Goal: Task Accomplishment & Management: Use online tool/utility

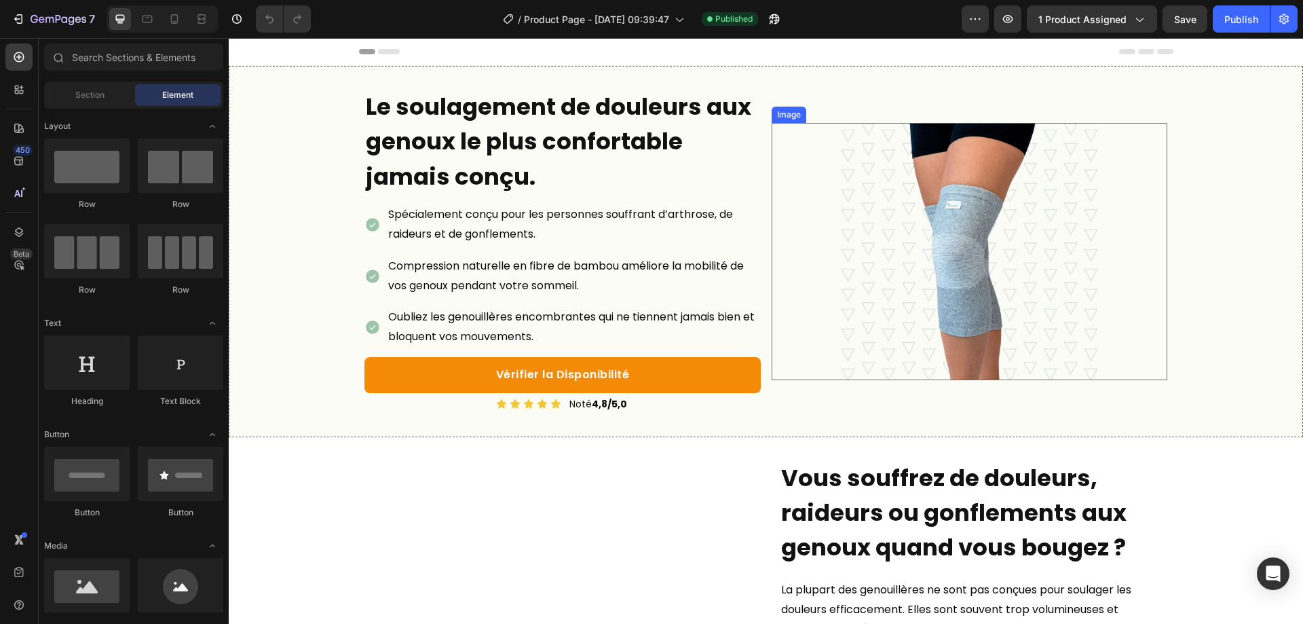
click at [875, 283] on img at bounding box center [969, 251] width 257 height 257
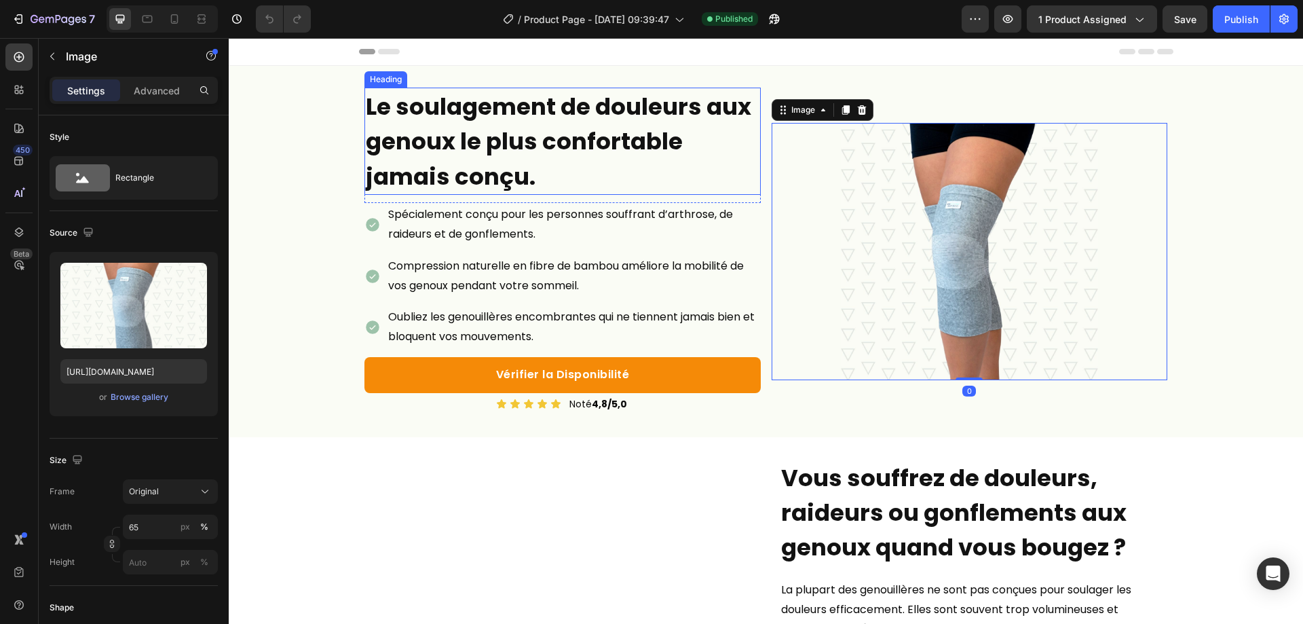
click at [543, 152] on strong "Le soulagement de douleurs aux genoux le plus confortable jamais conçu." at bounding box center [558, 141] width 385 height 102
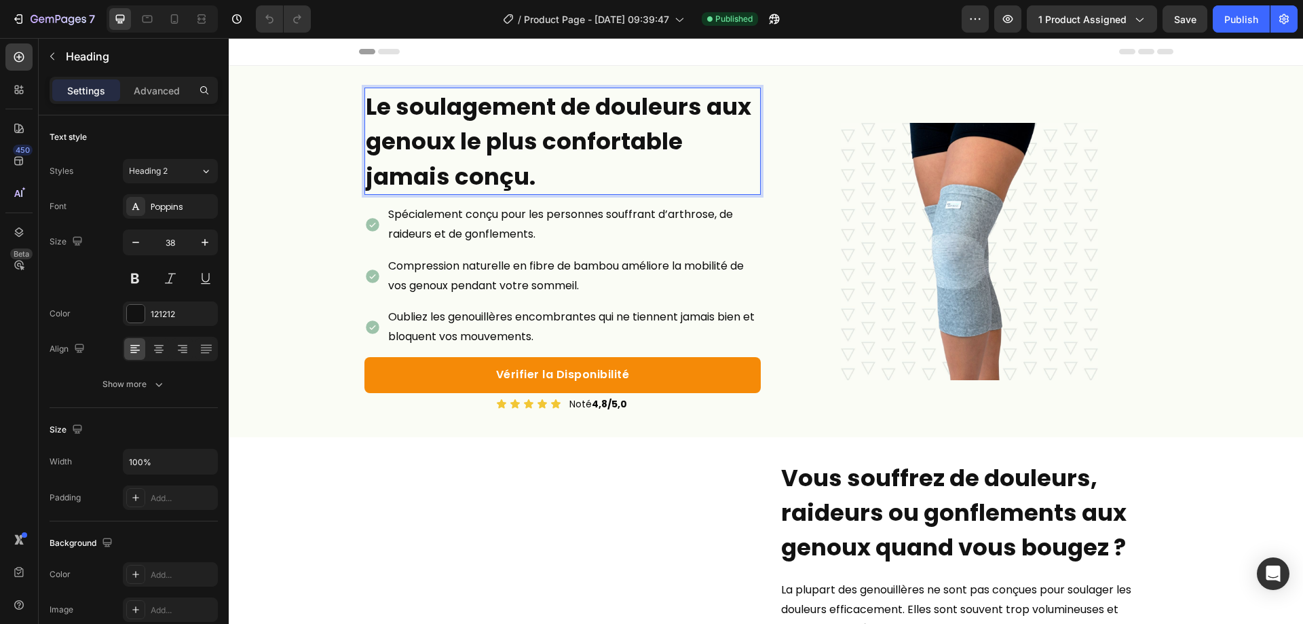
click at [561, 149] on strong "Le soulagement de douleurs aux genoux le plus confortable jamais conçu." at bounding box center [558, 141] width 385 height 102
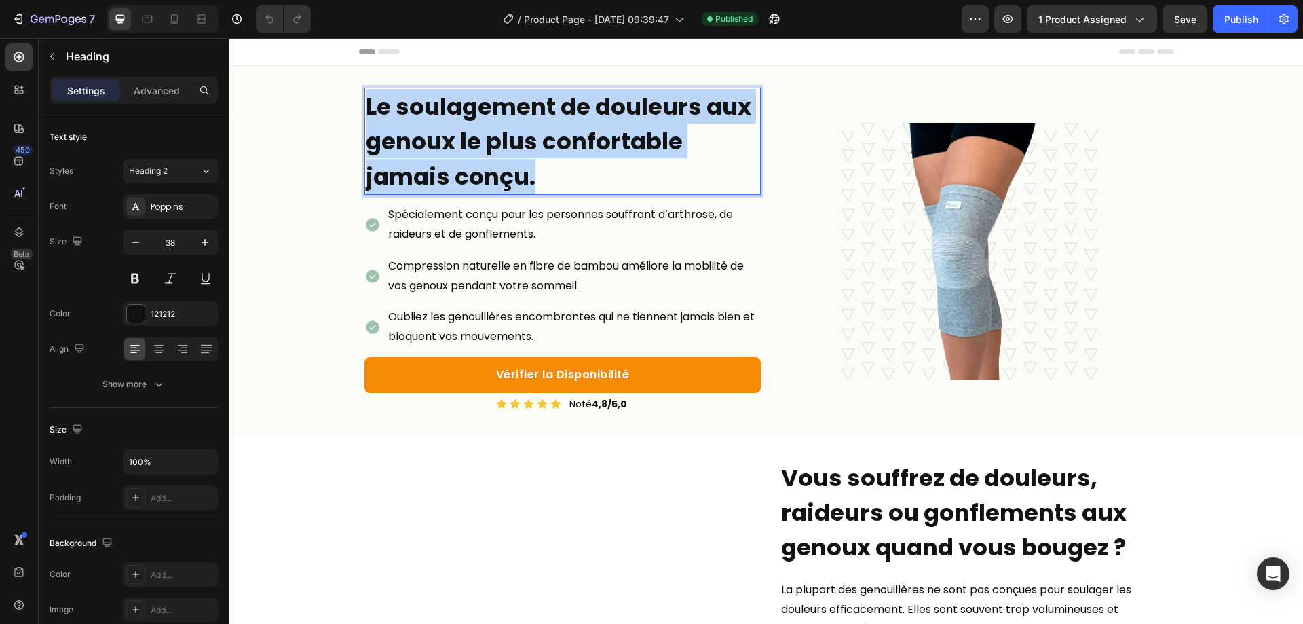
click at [561, 149] on strong "Le soulagement de douleurs aux genoux le plus confortable jamais conçu." at bounding box center [558, 141] width 385 height 102
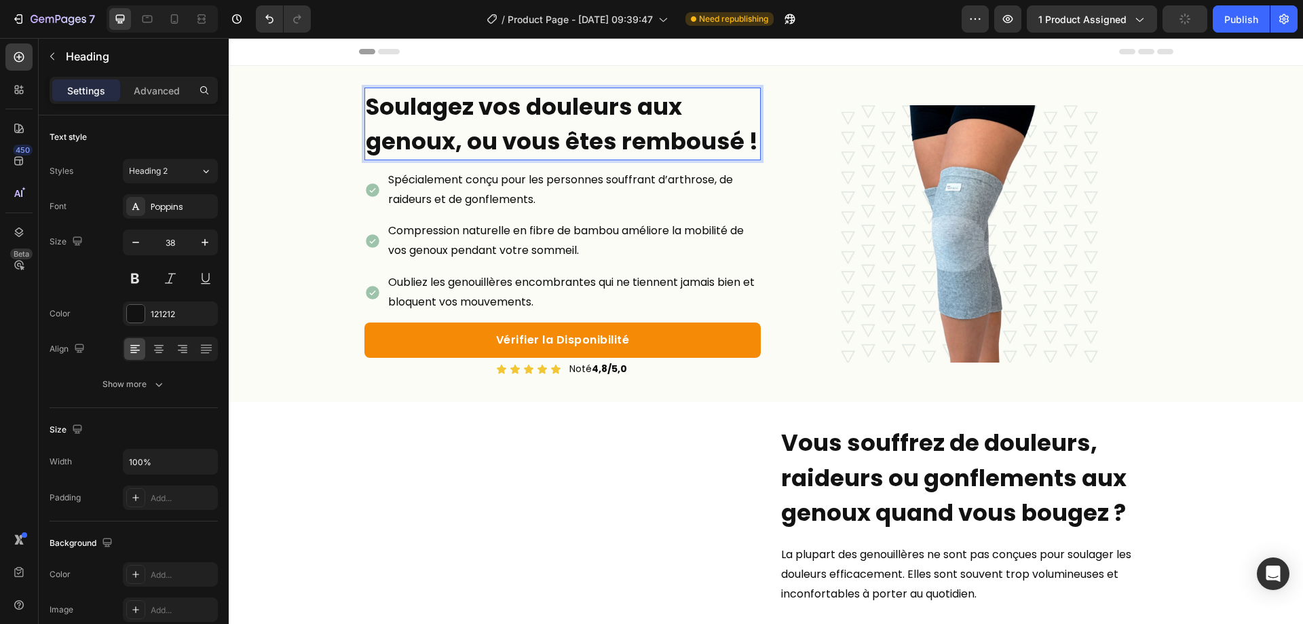
click at [723, 144] on strong "Soulagez vos douleurs aux genoux, ou vous êtes rembousé !" at bounding box center [562, 123] width 392 height 67
click at [718, 143] on strong "Soulagez vos douleurs aux genoux, ou vous êtes rembousé !" at bounding box center [562, 123] width 392 height 67
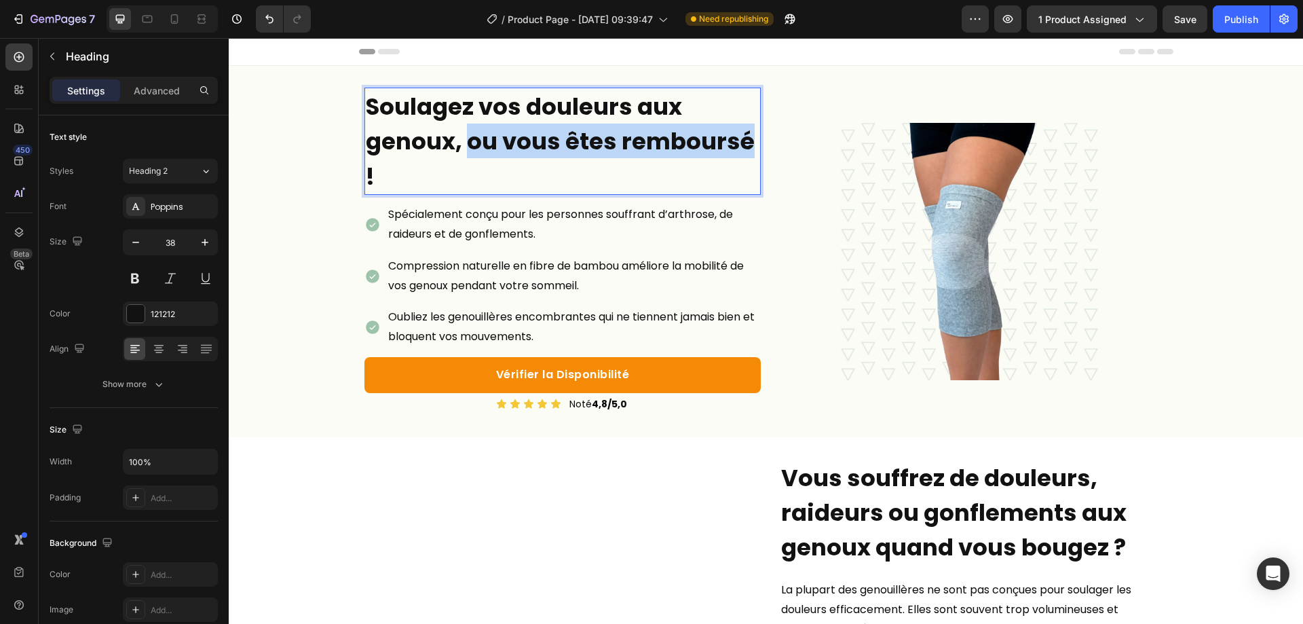
drag, startPoint x: 749, startPoint y: 147, endPoint x: 470, endPoint y: 144, distance: 279.0
click at [470, 144] on strong "Soulagez vos douleurs aux genoux, ou vous êtes remboursé !" at bounding box center [560, 141] width 389 height 102
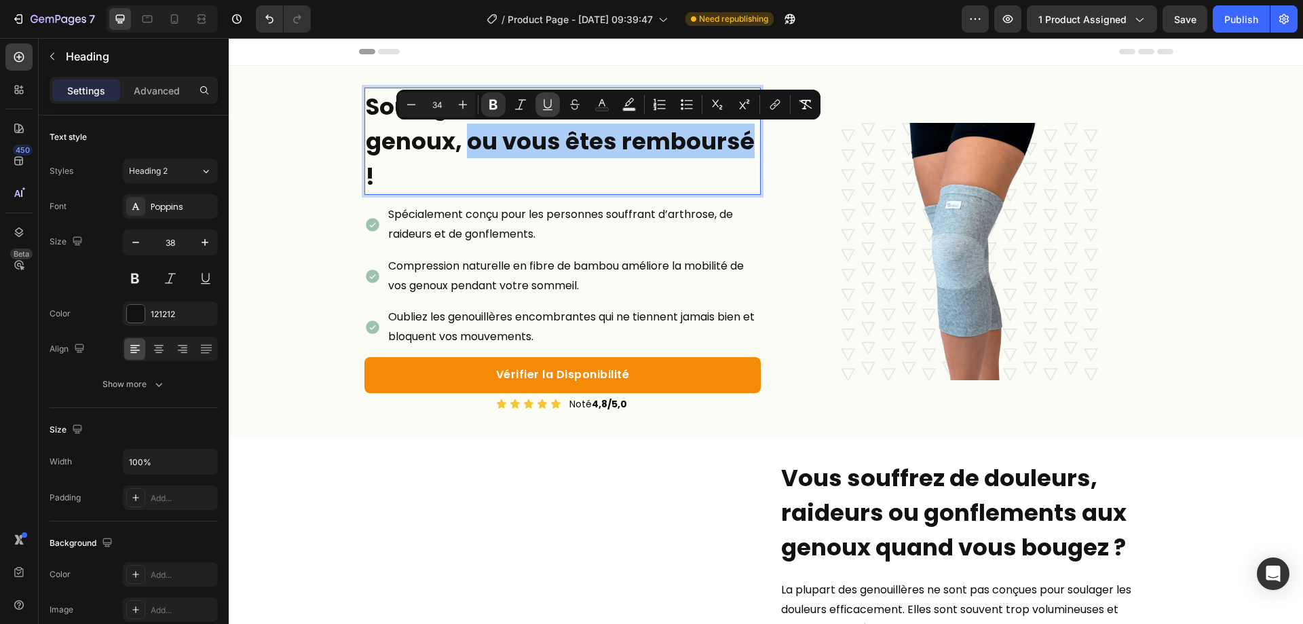
click at [554, 105] on icon "Editor contextual toolbar" at bounding box center [548, 105] width 14 height 14
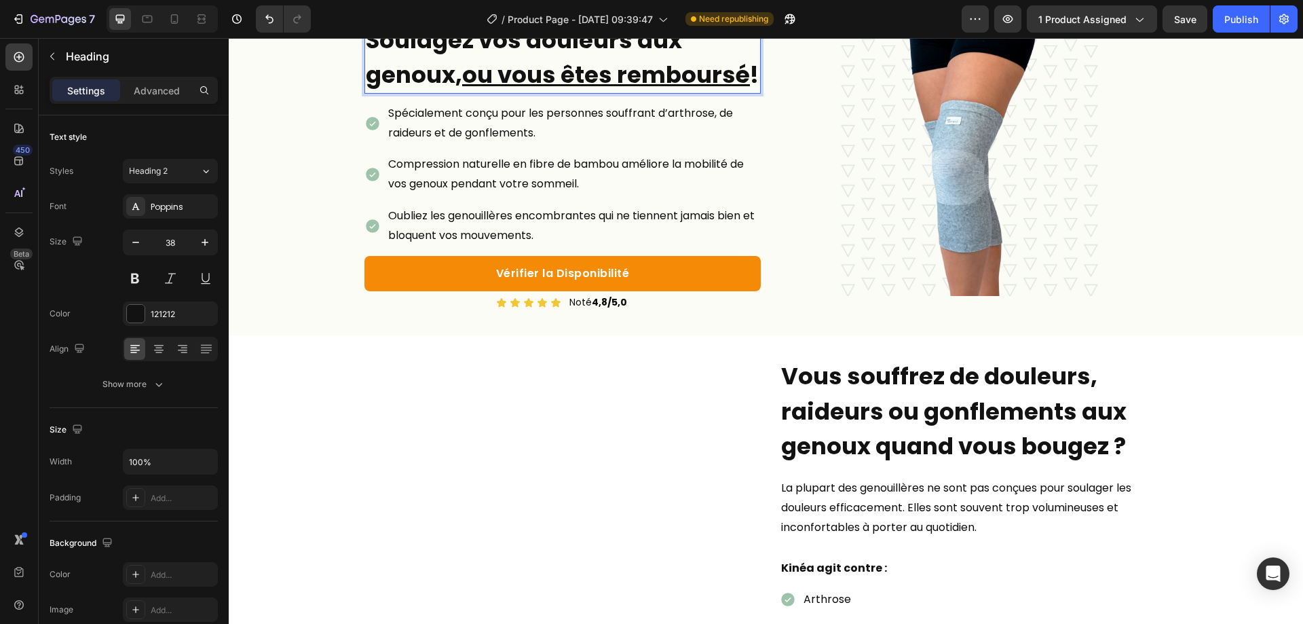
scroll to position [136, 0]
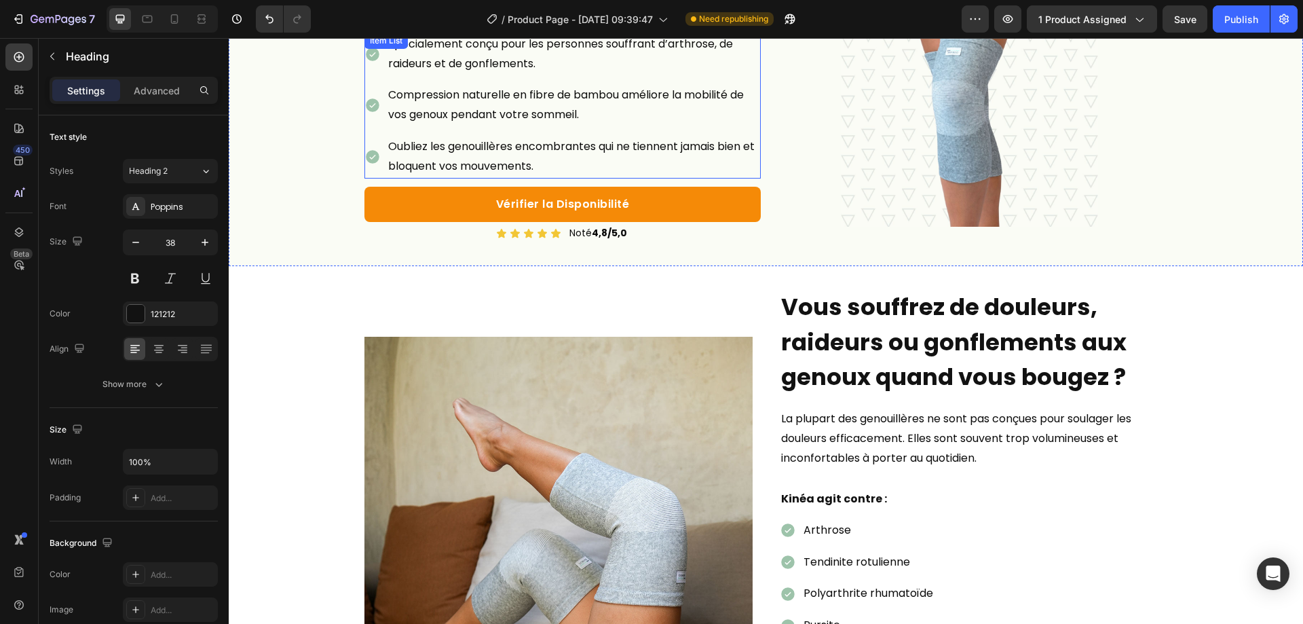
click at [582, 74] on p "Spécialement conçu pour les personnes souffrant d’arthrose, de raideurs et de g…" at bounding box center [573, 54] width 371 height 39
click at [581, 74] on p "Spécialement conçu pour les personnes souffrant d’arthrose, de raideurs et de g…" at bounding box center [573, 54] width 371 height 39
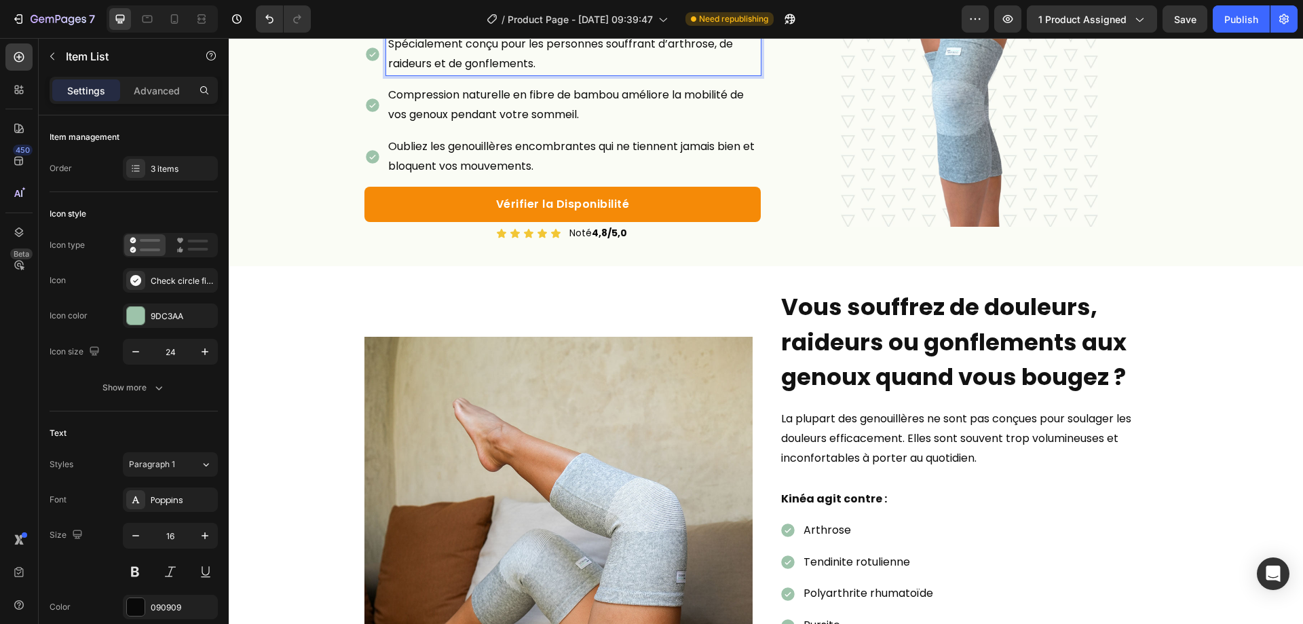
click at [512, 74] on p "Spécialement conçu pour les personnes souffrant d’arthrose, de raideurs et de g…" at bounding box center [573, 54] width 371 height 39
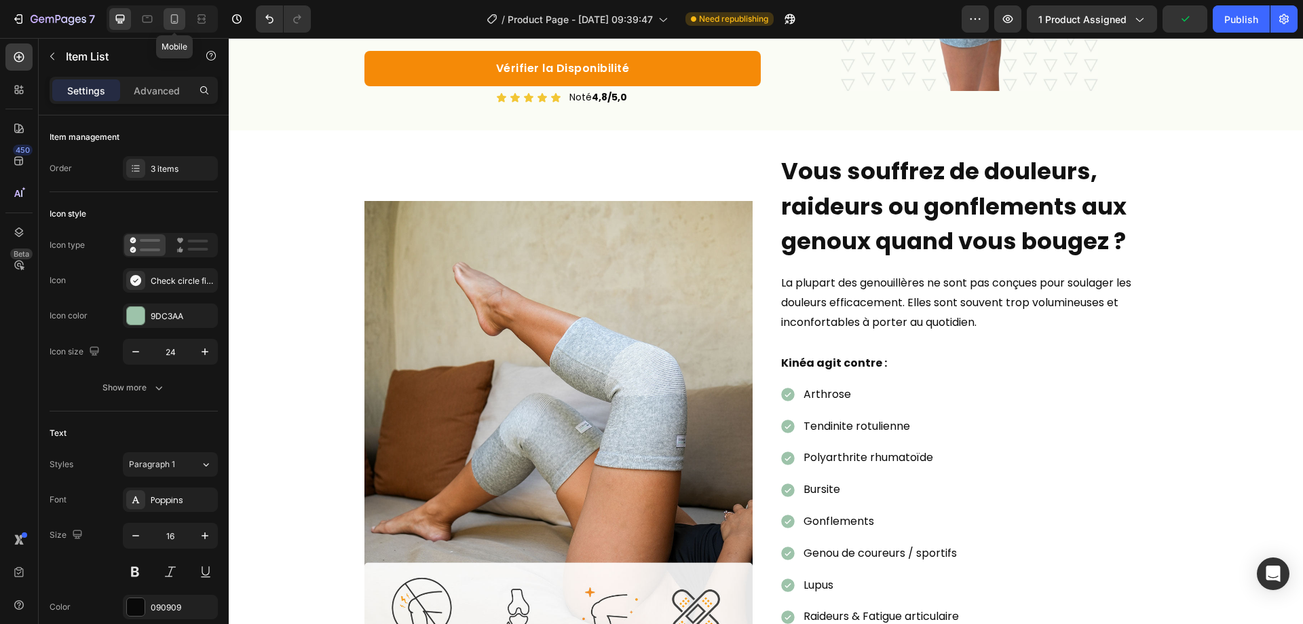
click at [172, 26] on div at bounding box center [175, 19] width 22 height 22
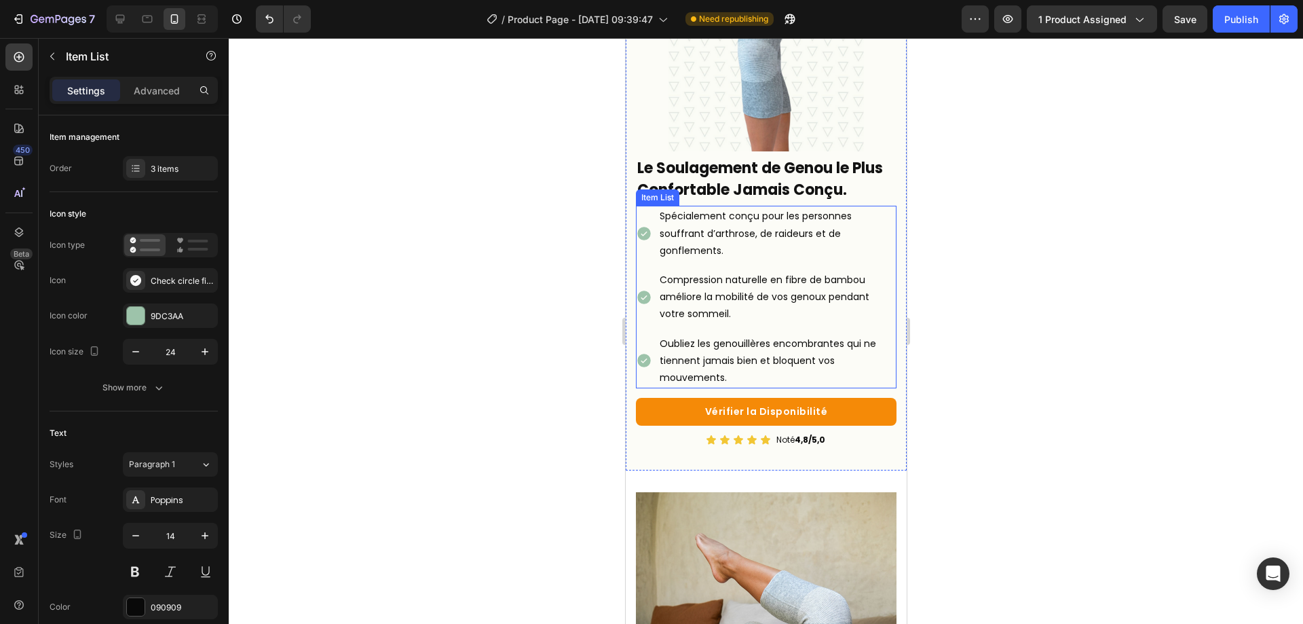
scroll to position [66, 0]
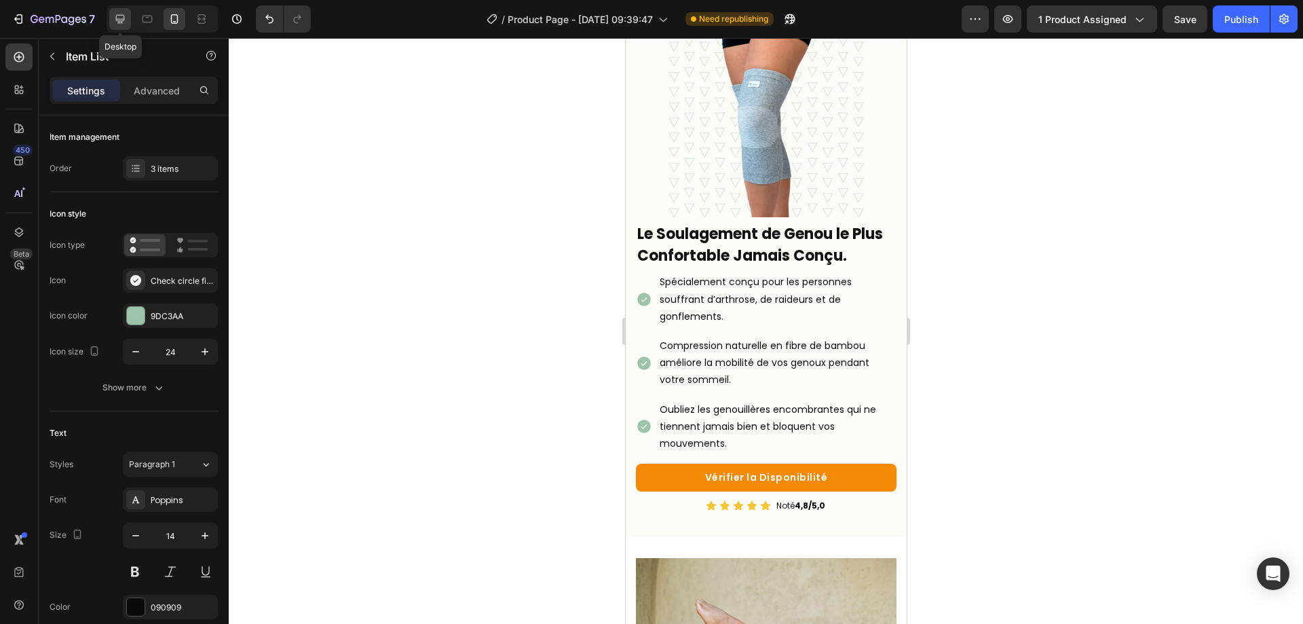
click at [121, 14] on icon at bounding box center [120, 19] width 14 height 14
type input "16"
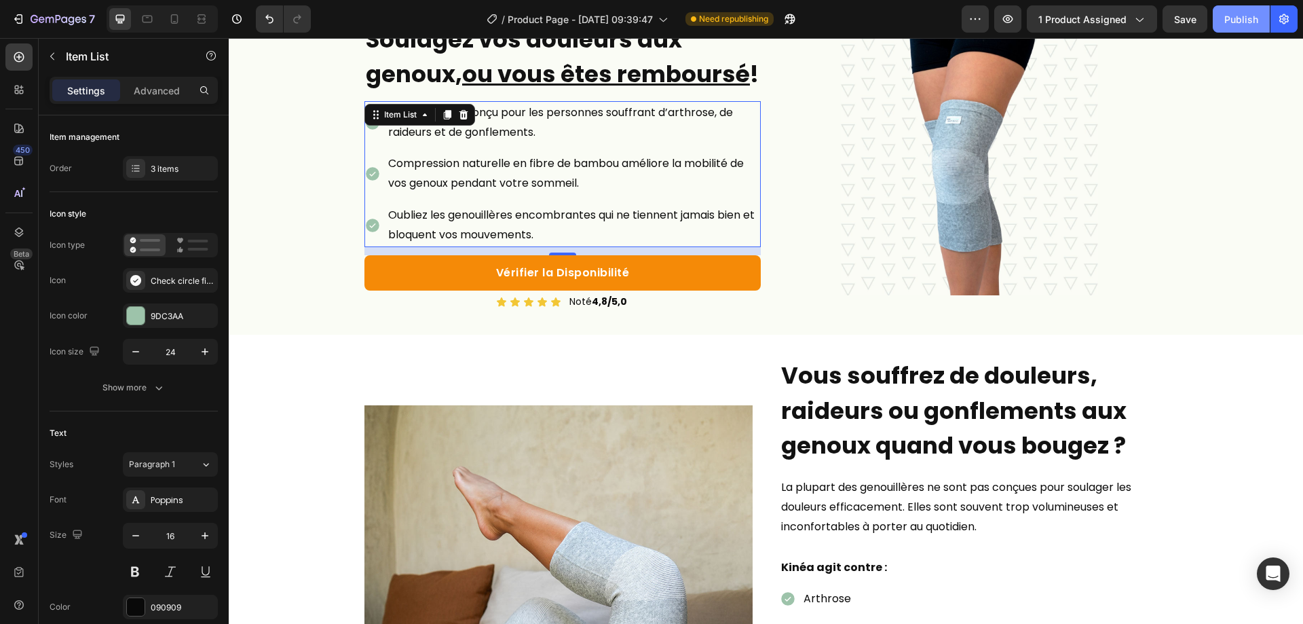
scroll to position [117, 0]
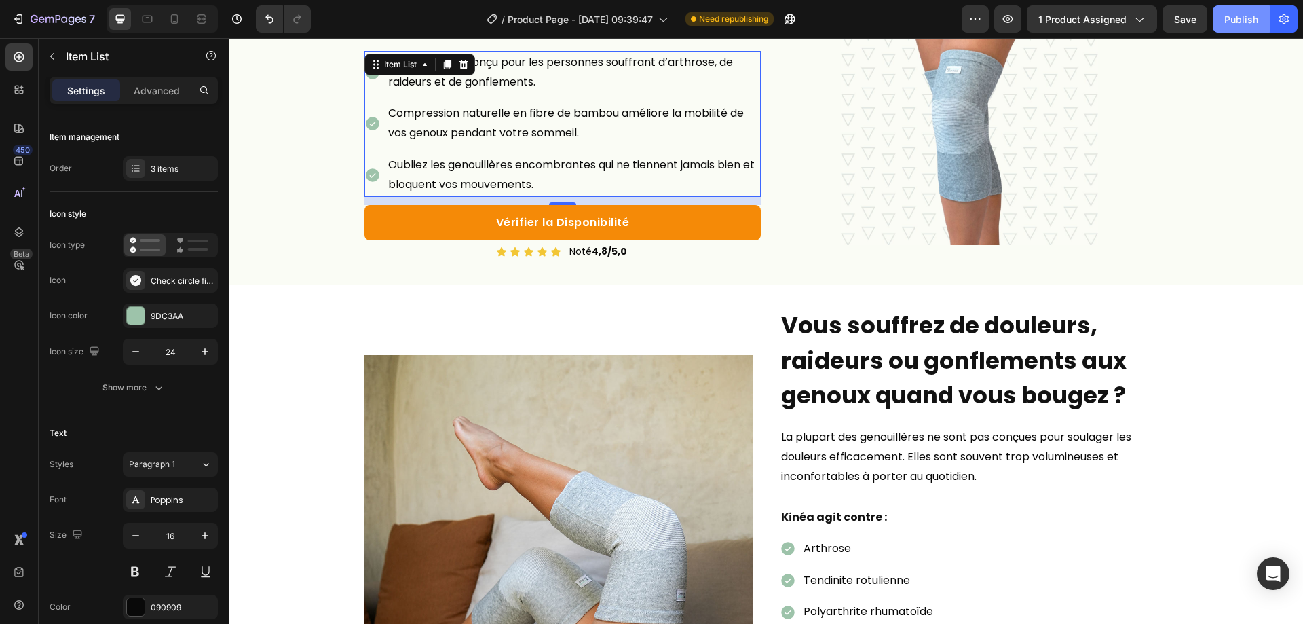
click at [1230, 22] on div "Publish" at bounding box center [1241, 19] width 34 height 14
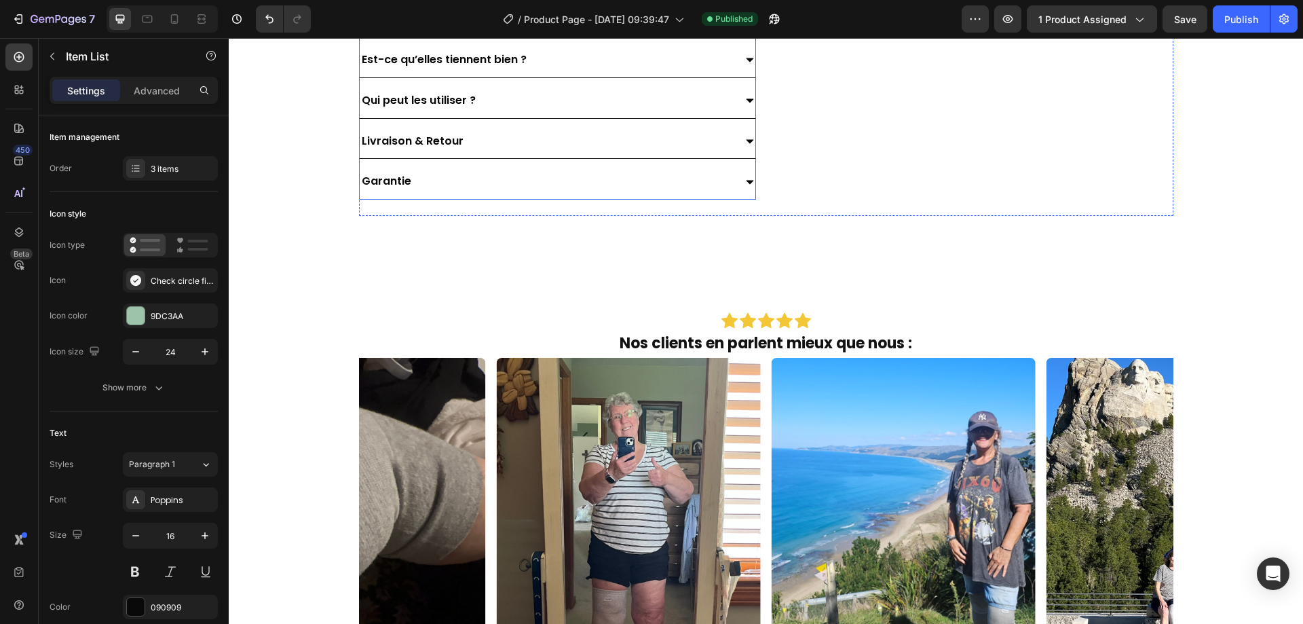
scroll to position [3425, 0]
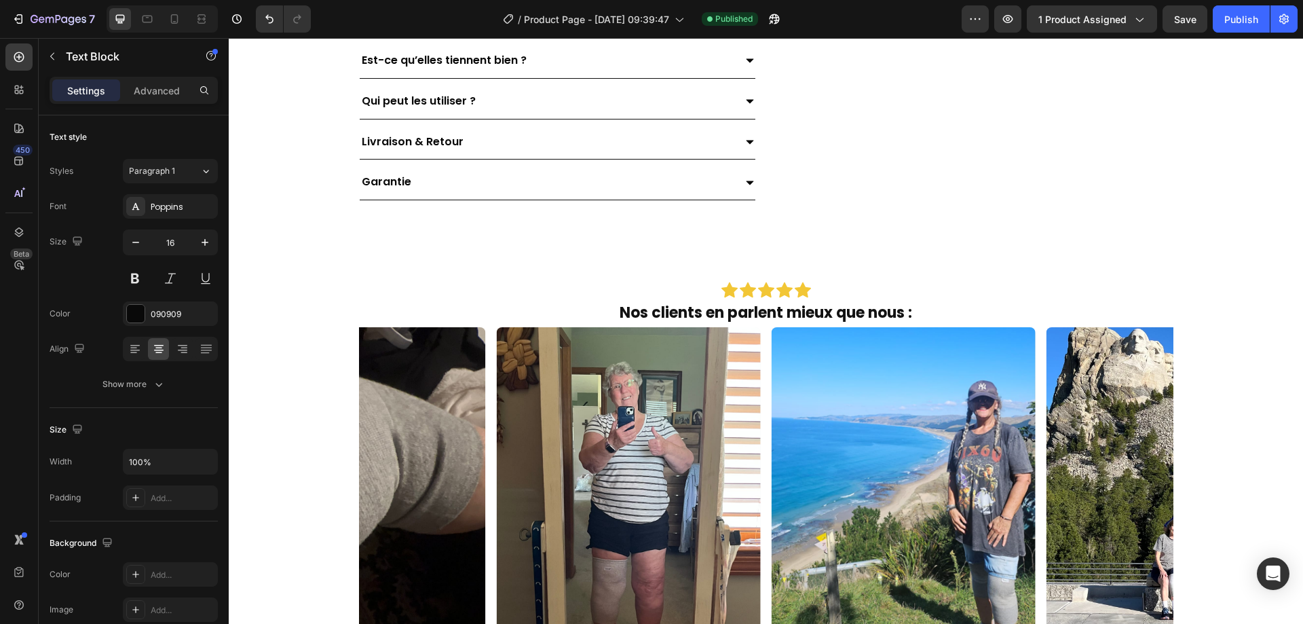
drag, startPoint x: 867, startPoint y: 214, endPoint x: 911, endPoint y: 208, distance: 45.1
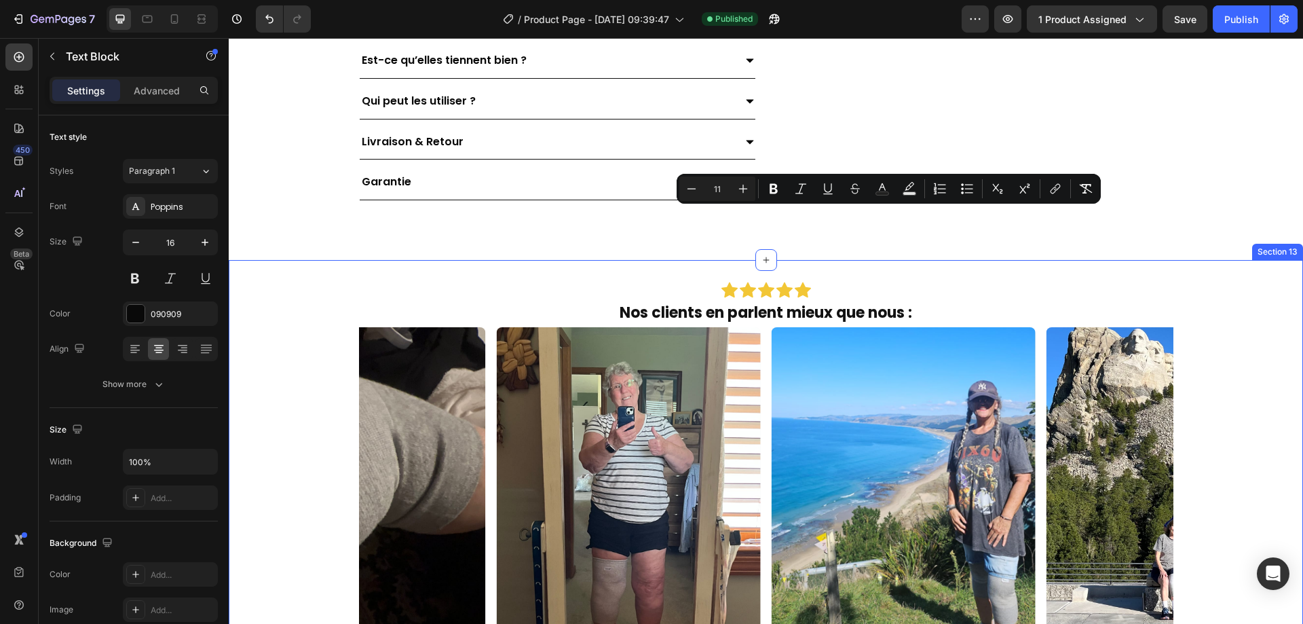
click at [683, 308] on div "Icon Icon Icon Icon Icon Icon List Nos clients en parlent mieux que nous : Head…" at bounding box center [766, 565] width 1074 height 611
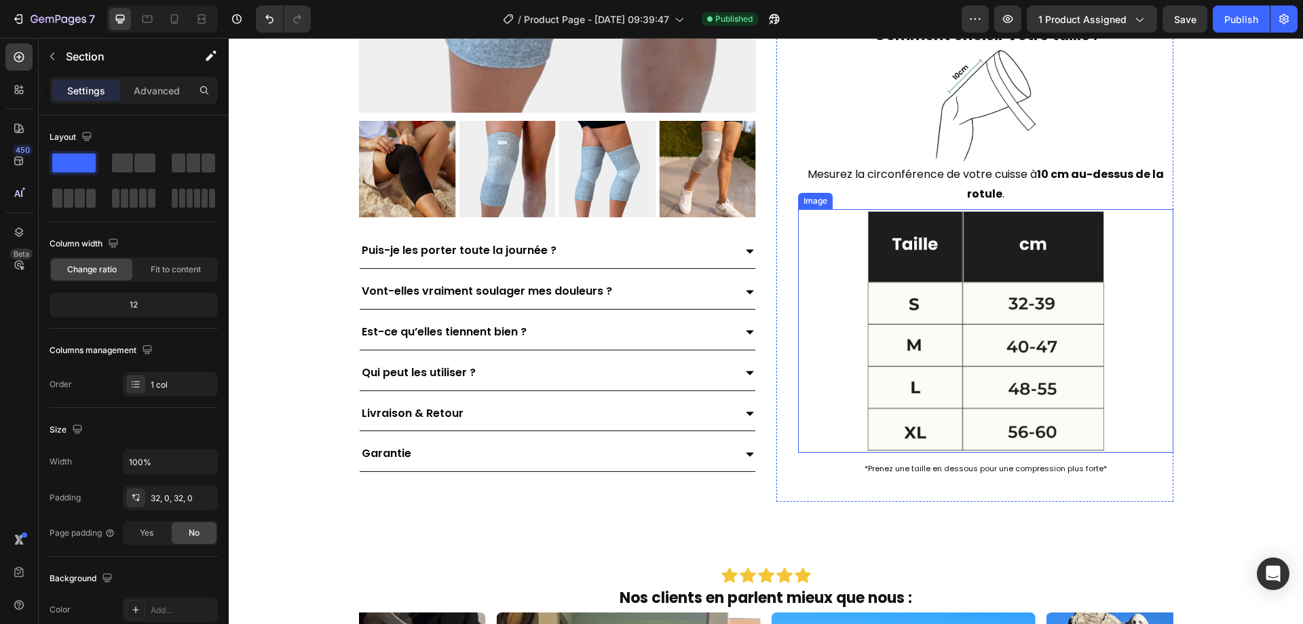
scroll to position [2747, 0]
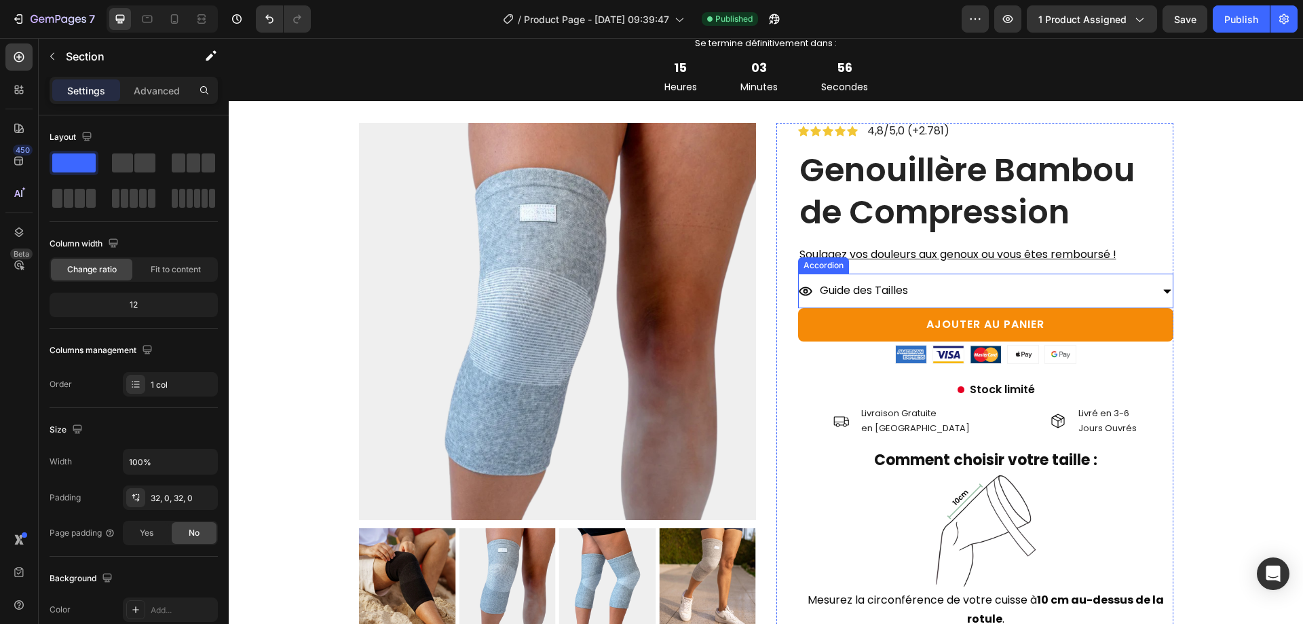
click at [946, 290] on div "Guide des Tailles" at bounding box center [975, 291] width 352 height 24
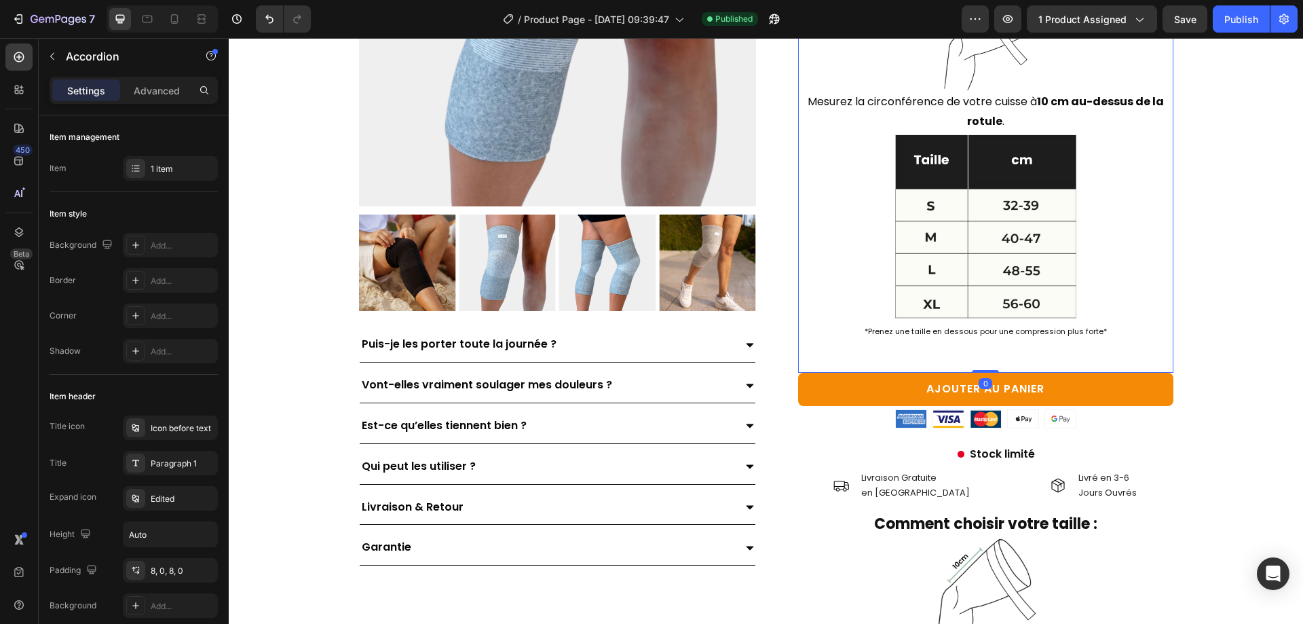
scroll to position [3086, 0]
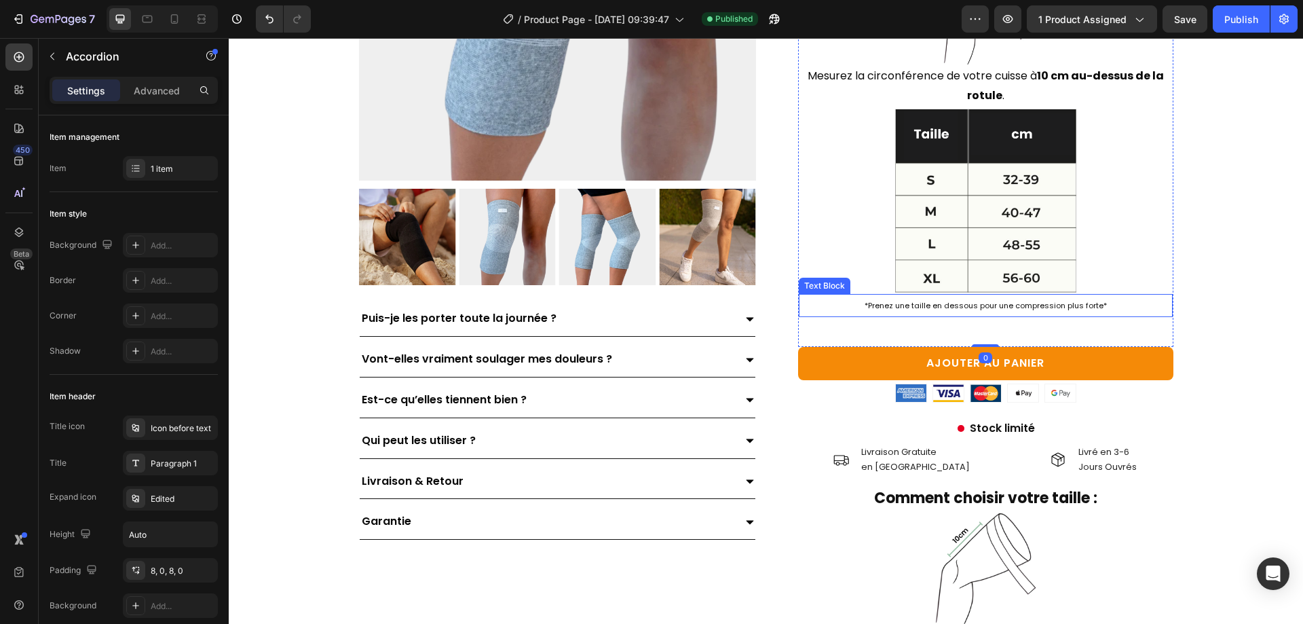
click at [937, 311] on span "*Prenez une taille en dessous pour une compression plus forte*" at bounding box center [986, 305] width 242 height 11
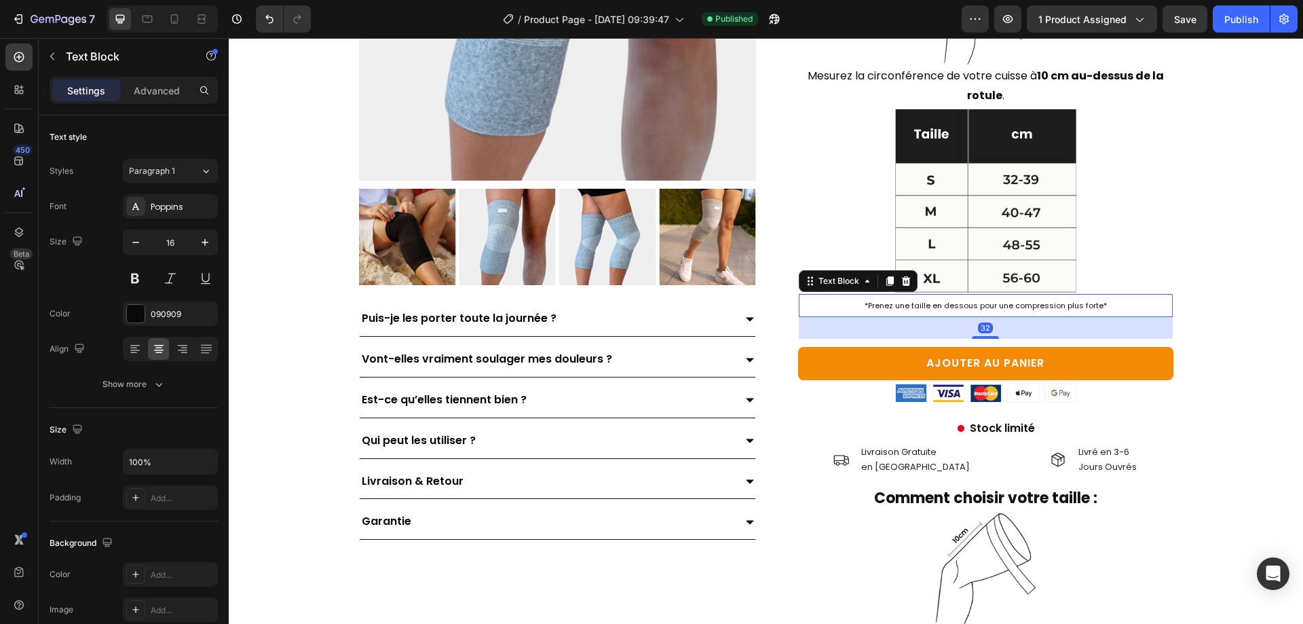
click at [937, 311] on span "*Prenez une taille en dessous pour une compression plus forte*" at bounding box center [986, 305] width 242 height 11
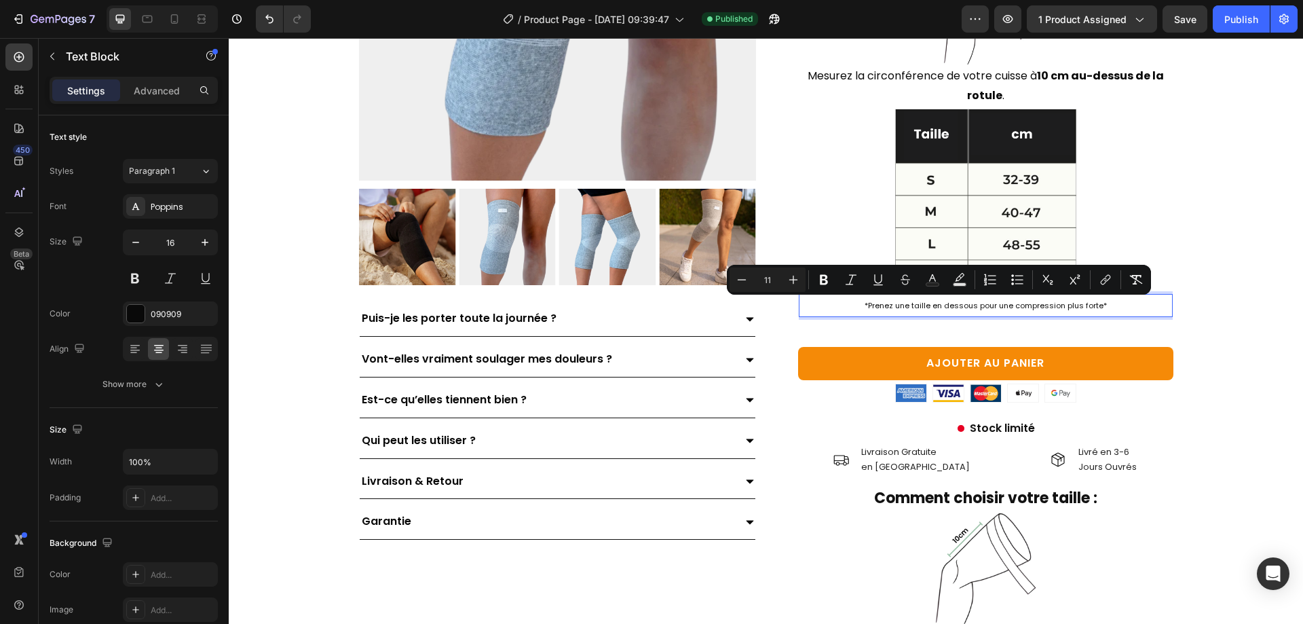
click at [879, 305] on span "*Prenez une taille en dessous pour une compression plus forte*" at bounding box center [986, 305] width 242 height 11
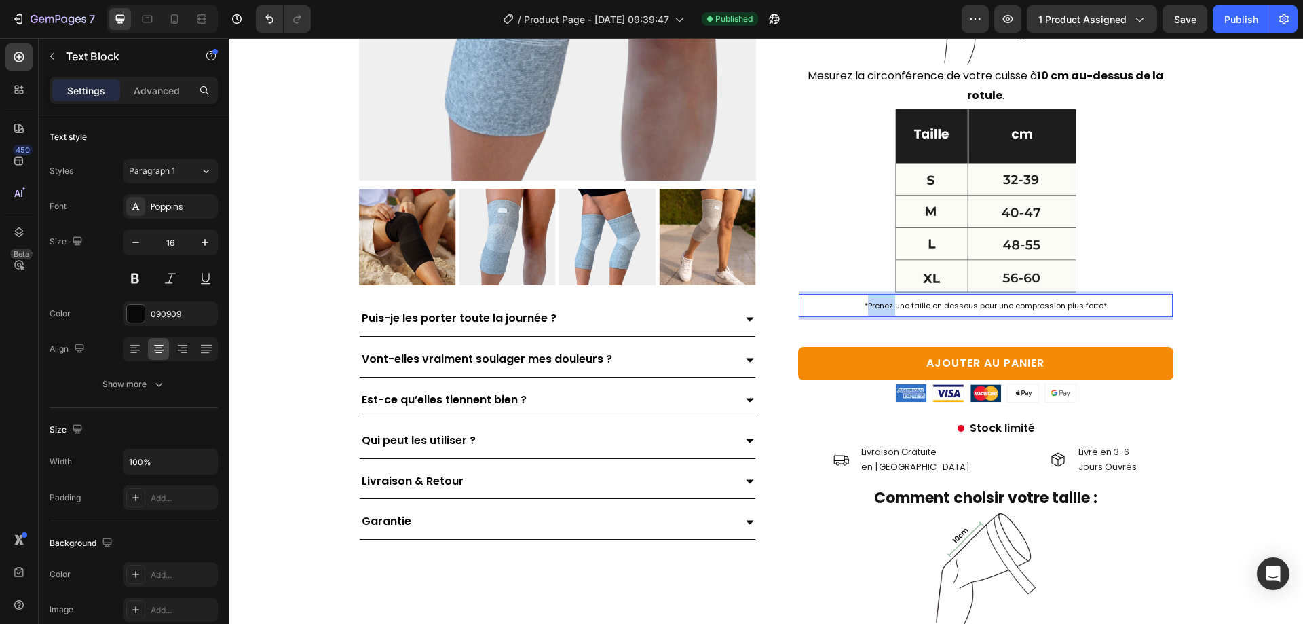
click at [879, 305] on span "*Prenez une taille en dessous pour une compression plus forte*" at bounding box center [986, 305] width 242 height 11
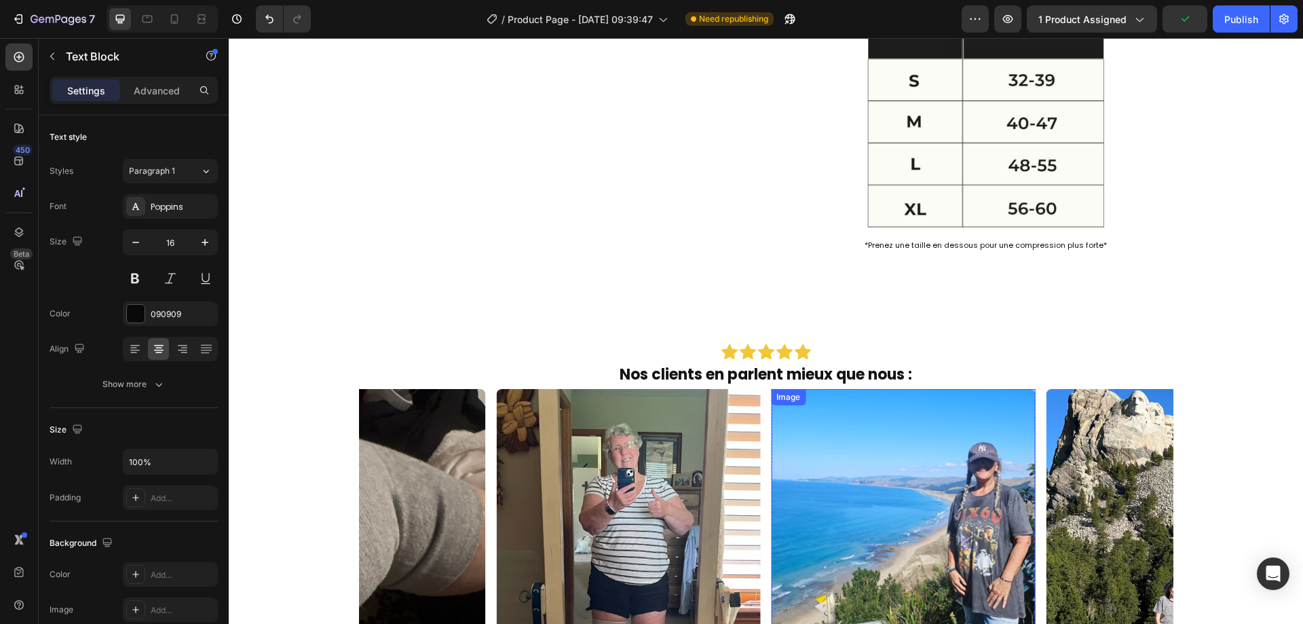
scroll to position [3765, 0]
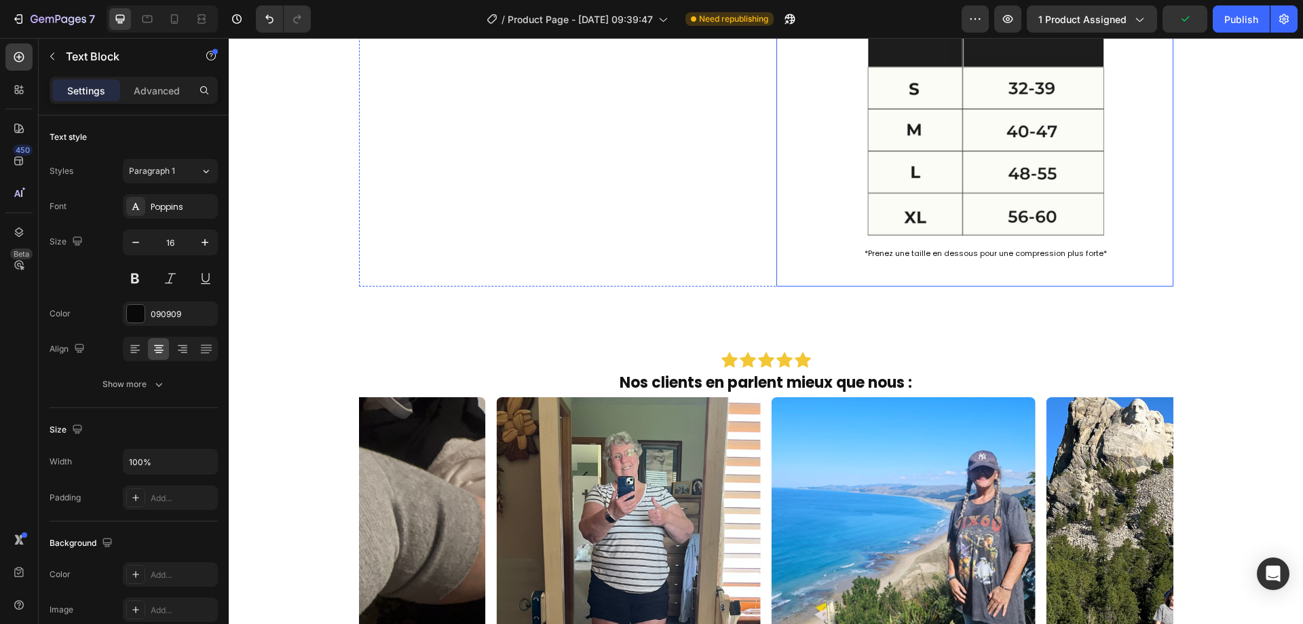
click at [923, 259] on span "*Prenez une taille en dessous pour une compression plus forte*" at bounding box center [986, 253] width 242 height 11
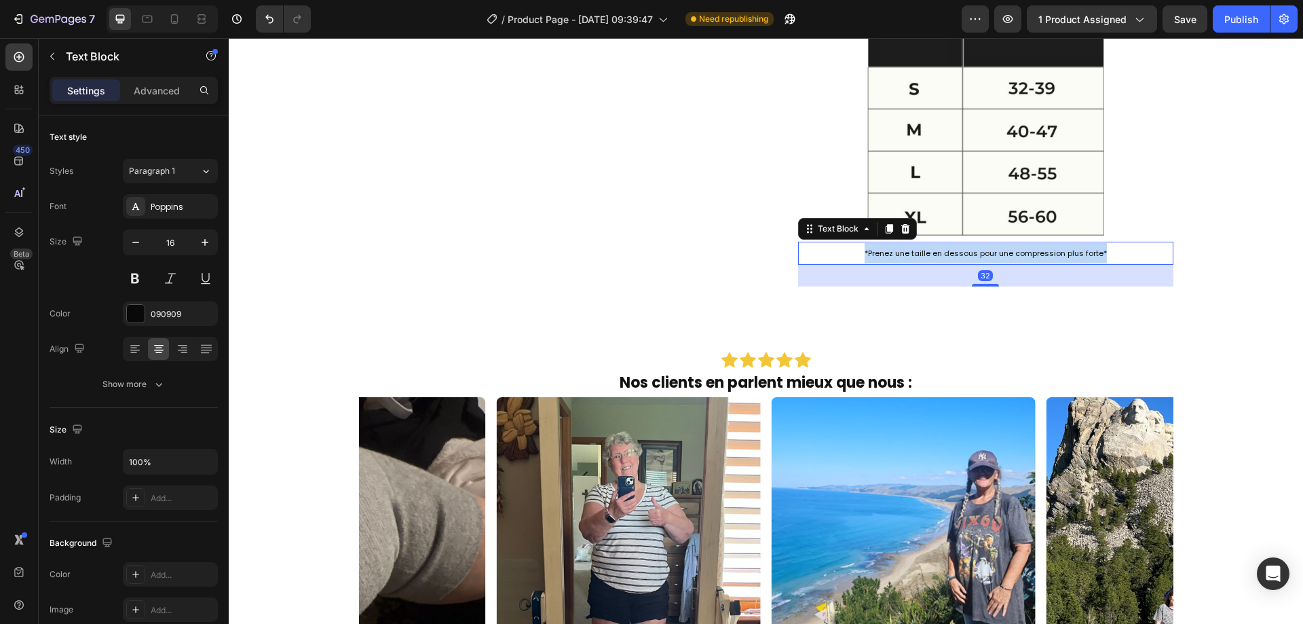
click at [923, 259] on span "*Prenez une taille en dessous pour une compression plus forte*" at bounding box center [986, 253] width 242 height 11
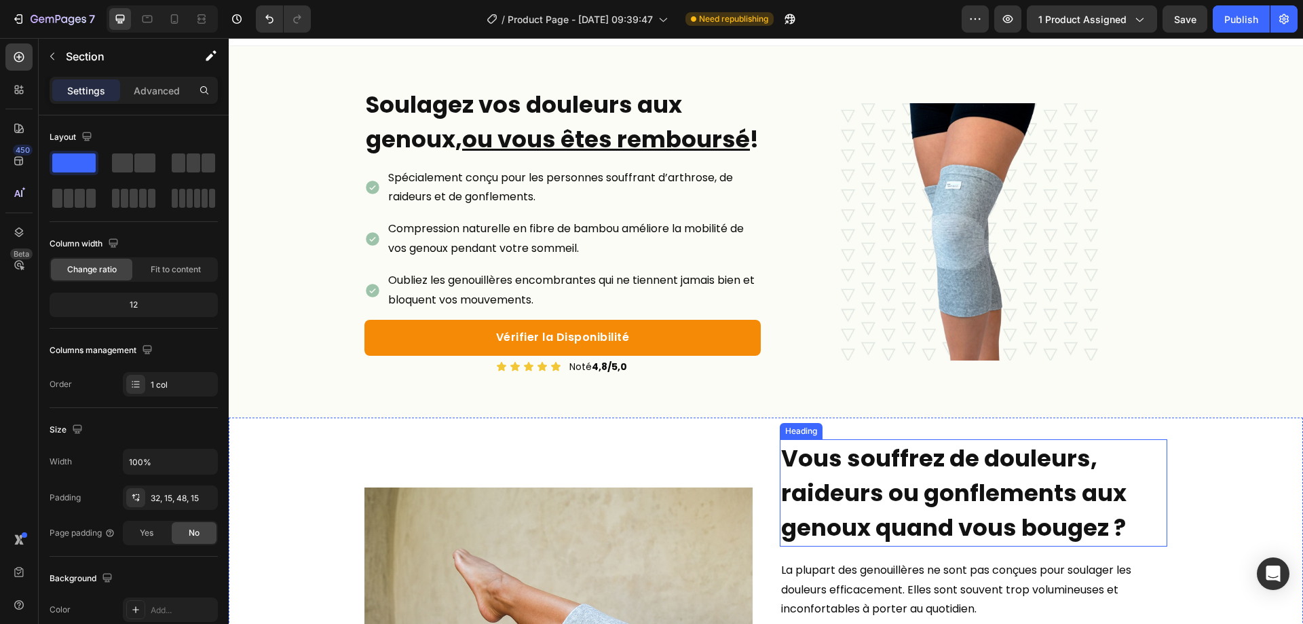
scroll to position [0, 0]
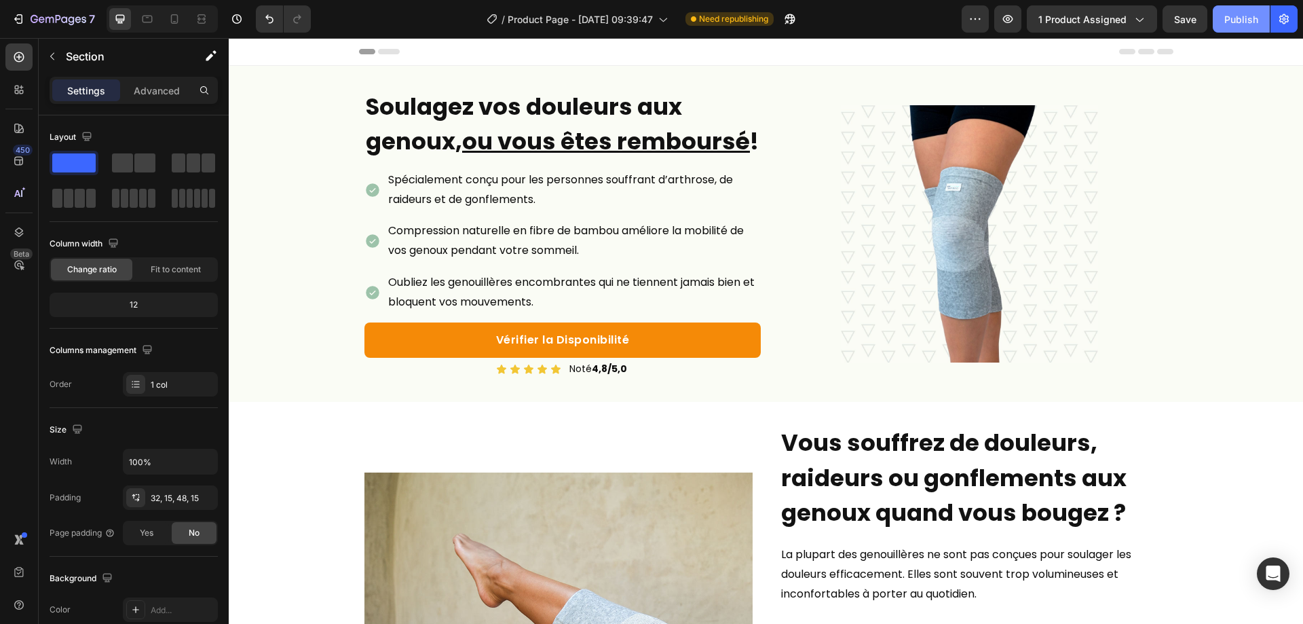
click at [1230, 22] on div "Publish" at bounding box center [1241, 19] width 34 height 14
click at [167, 8] on div at bounding box center [175, 19] width 22 height 22
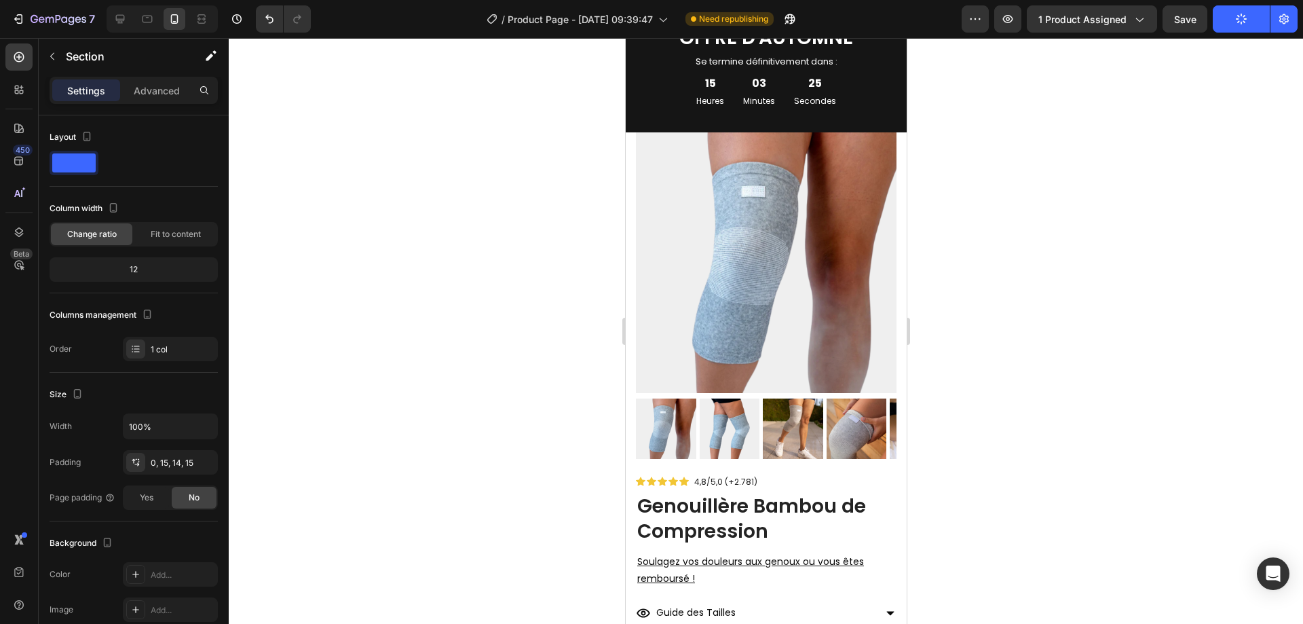
scroll to position [2212, 0]
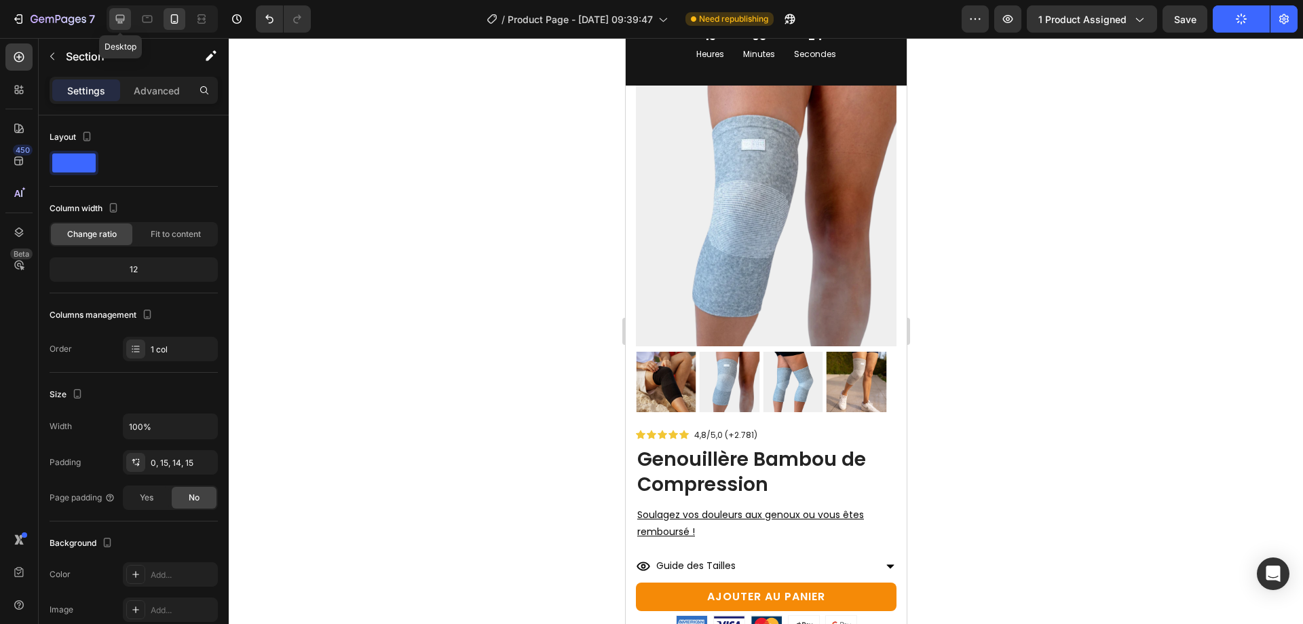
click at [126, 14] on icon at bounding box center [120, 19] width 14 height 14
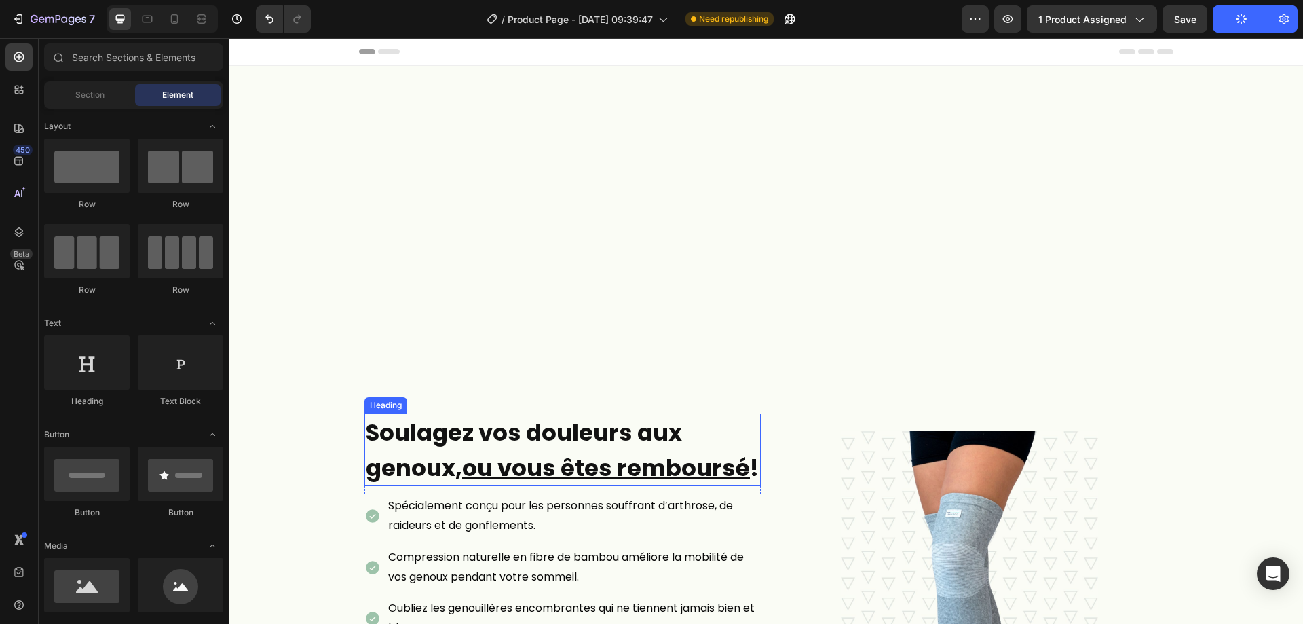
click at [417, 416] on strong "Soulagez vos douleurs aux genoux, ou vous êtes remboursé !" at bounding box center [562, 449] width 393 height 67
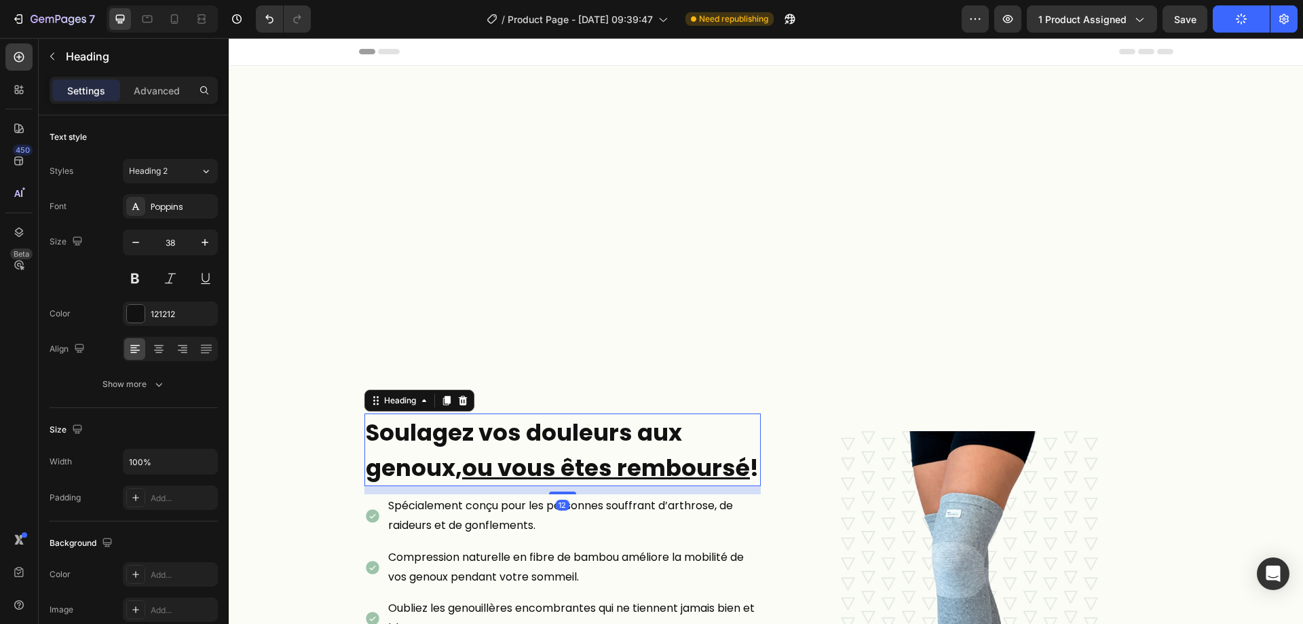
click at [417, 411] on div "Soulagez vos douleurs aux genoux, ou vous êtes remboursé ! Heading 12 Row Spéci…" at bounding box center [562, 560] width 396 height 945
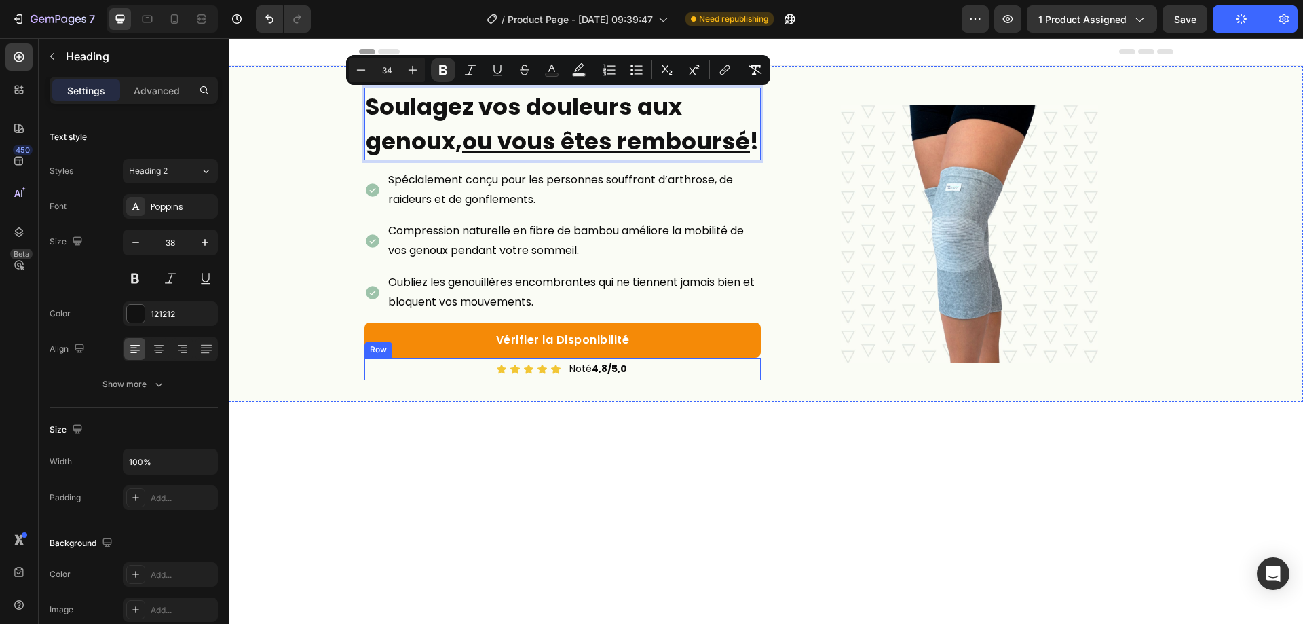
copy strong "Soulagez vos douleurs aux genoux, ou vous êtes remboursé !"
click at [175, 13] on icon at bounding box center [175, 19] width 14 height 14
type input "24"
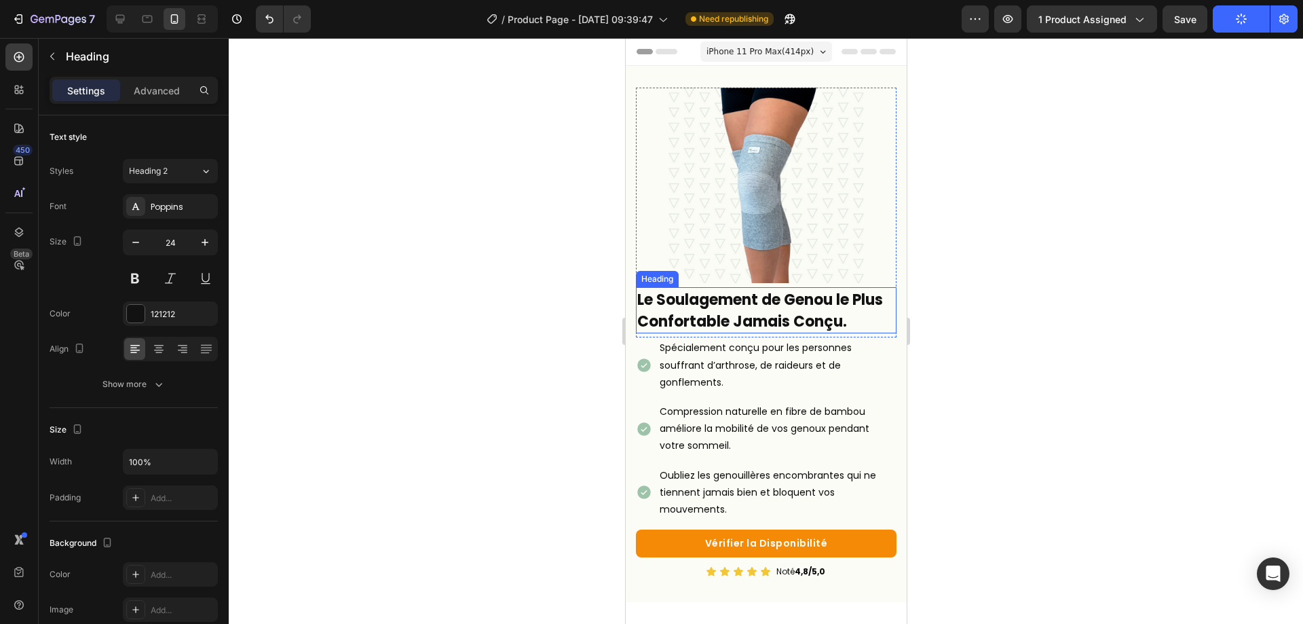
click at [738, 290] on strong "Le Soulagement de Genou le Plus Confortable Jamais Conçu." at bounding box center [760, 310] width 246 height 43
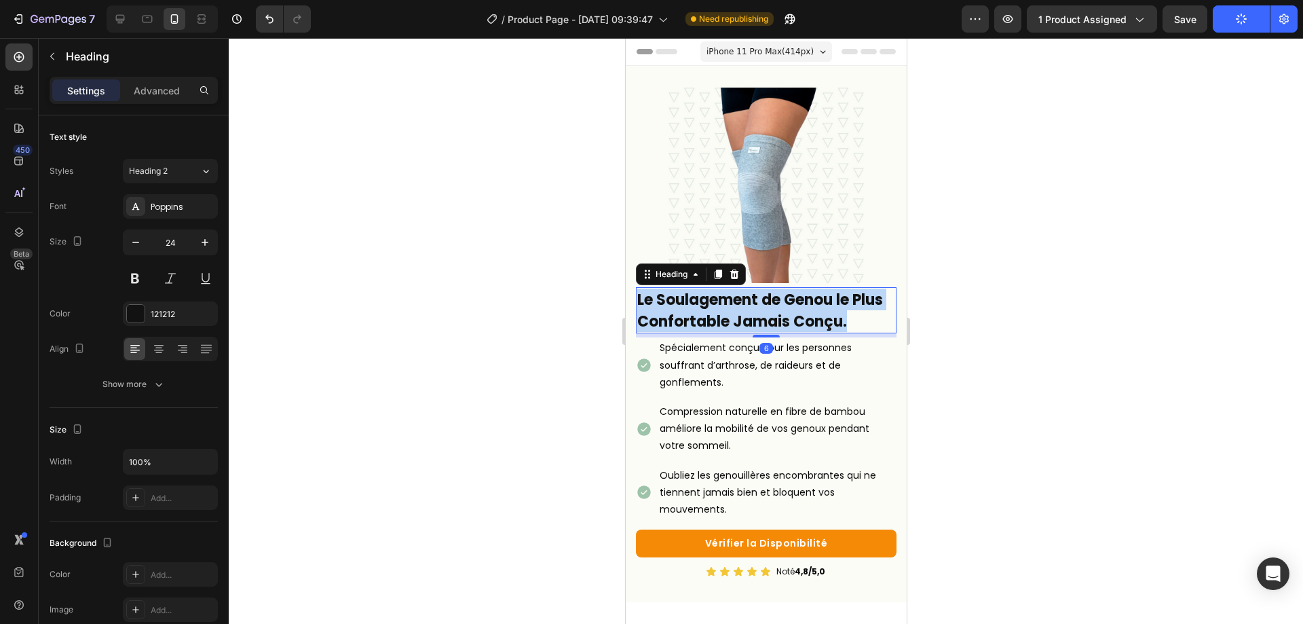
click at [738, 289] on strong "Le Soulagement de Genou le Plus Confortable Jamais Conçu." at bounding box center [760, 310] width 246 height 43
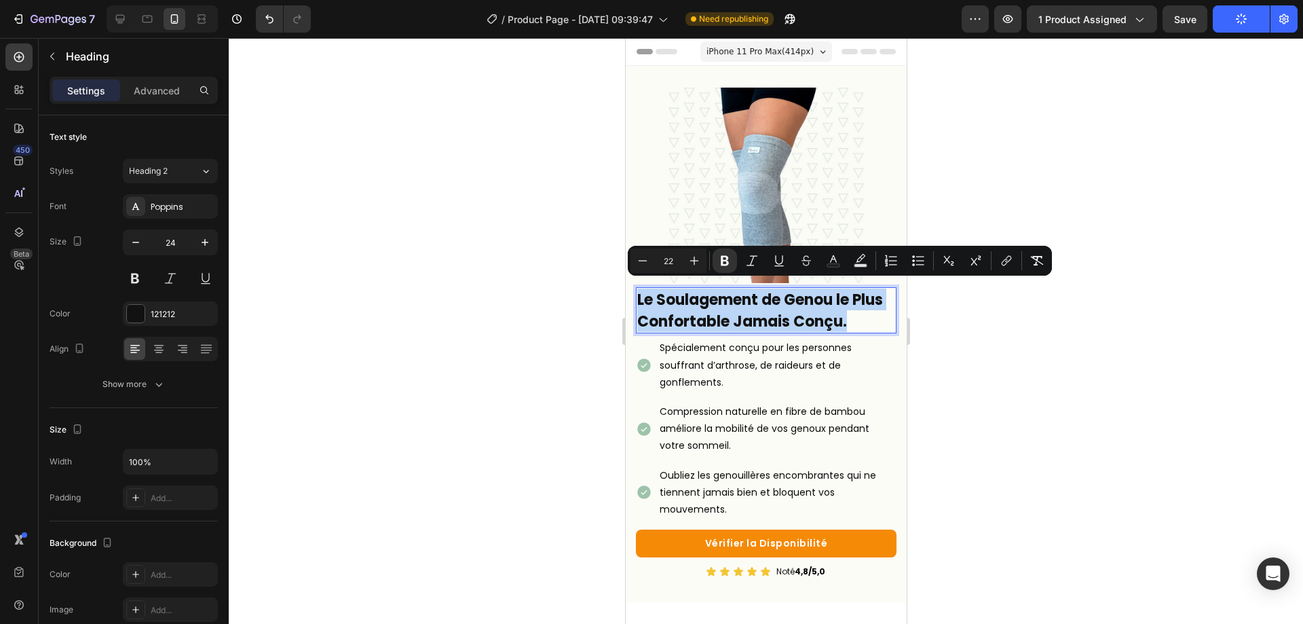
click at [738, 289] on strong "Le Soulagement de Genou le Plus Confortable Jamais Conçu." at bounding box center [760, 310] width 246 height 43
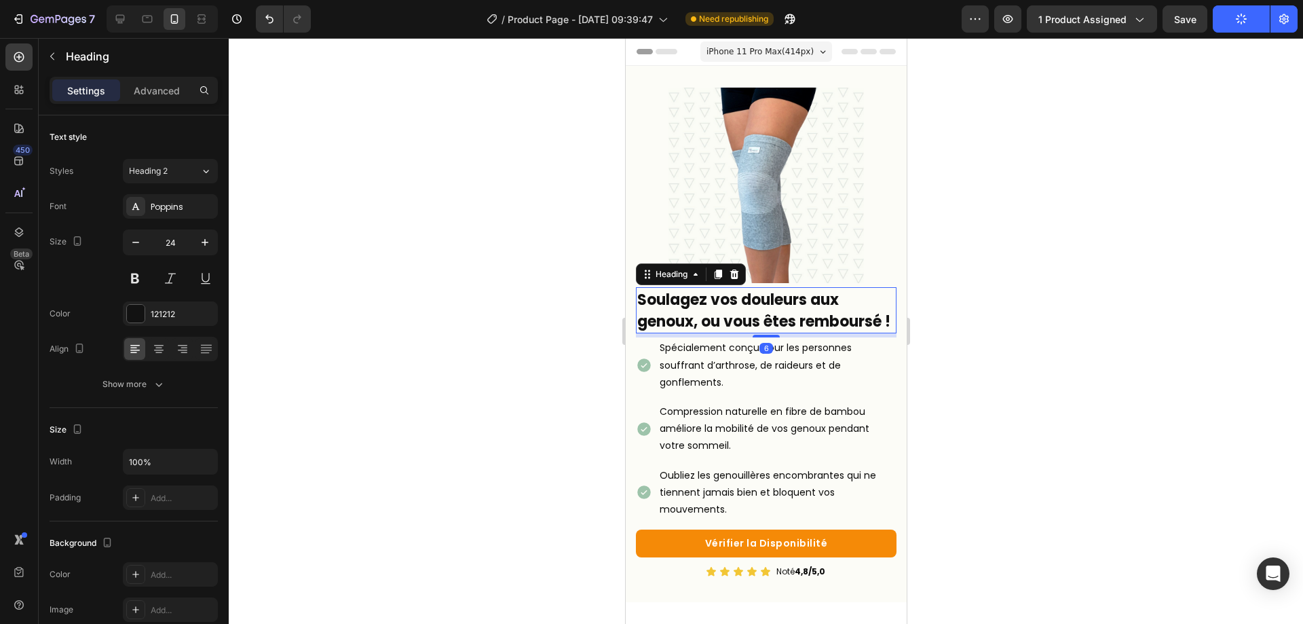
click at [1104, 294] on div at bounding box center [766, 331] width 1074 height 586
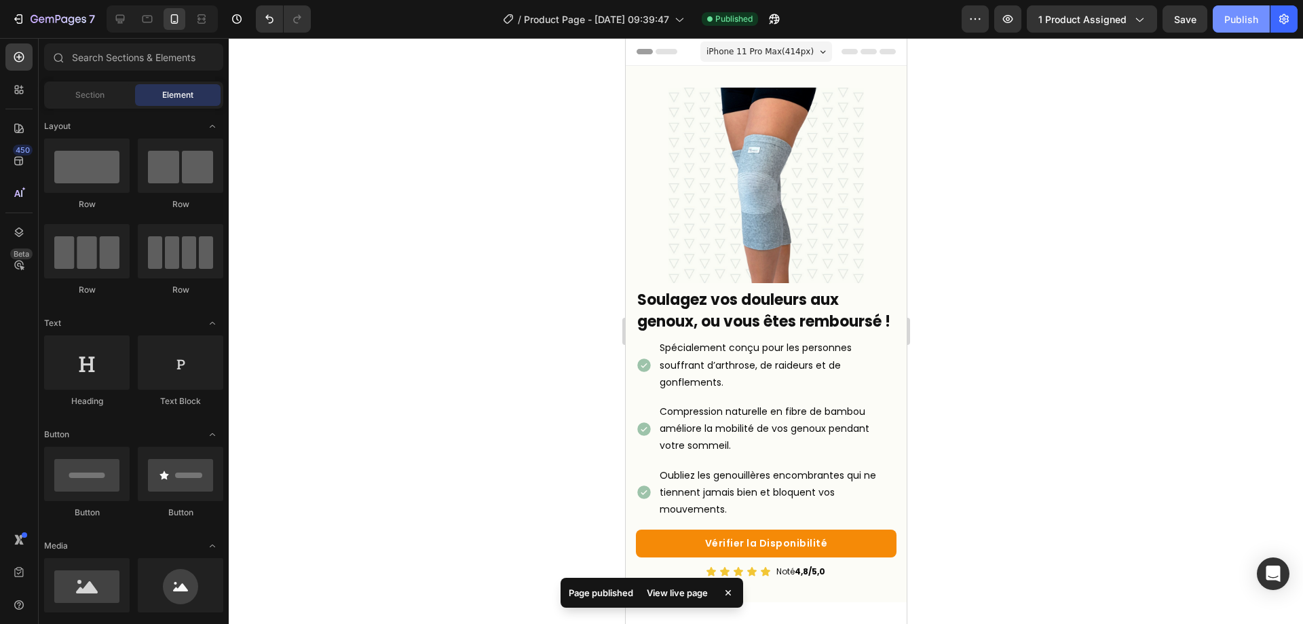
click at [1251, 19] on div "Publish" at bounding box center [1241, 19] width 34 height 14
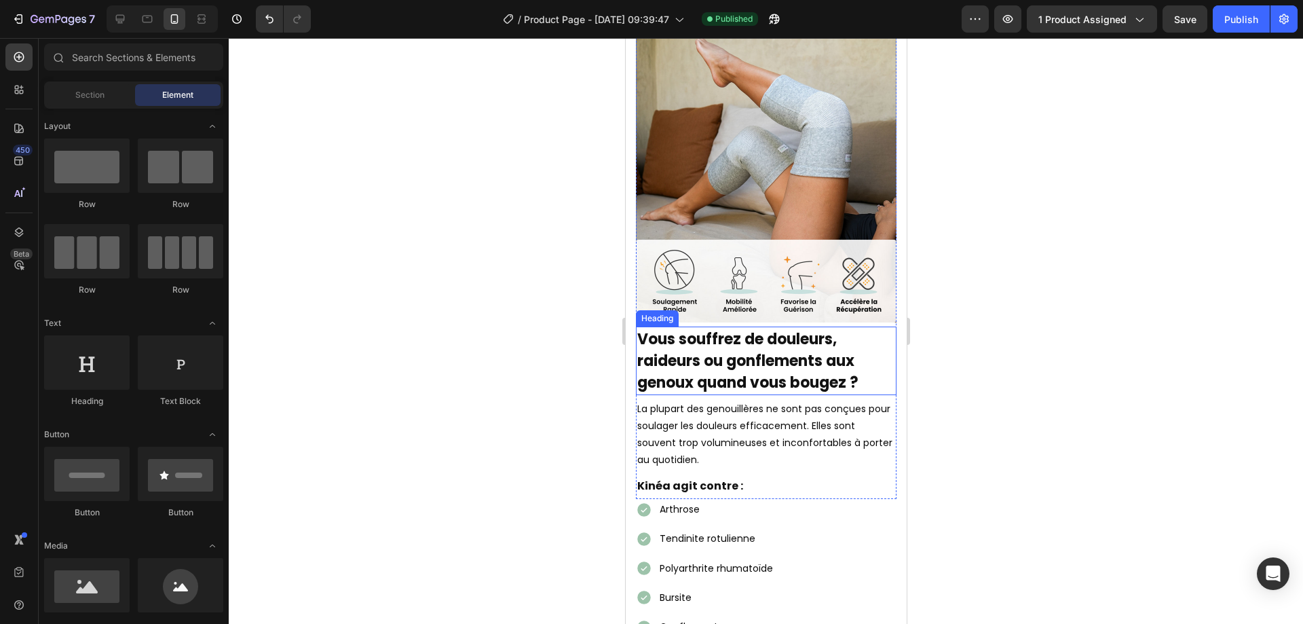
scroll to position [679, 0]
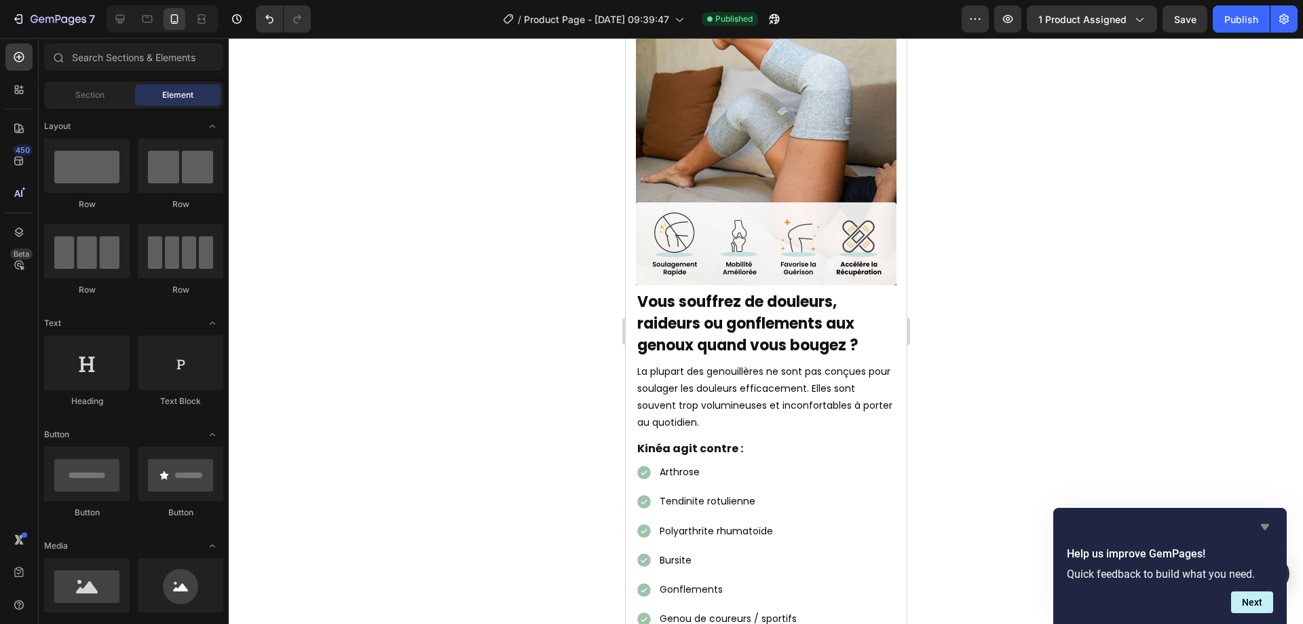
click at [1259, 531] on icon "Hide survey" at bounding box center [1265, 526] width 16 height 16
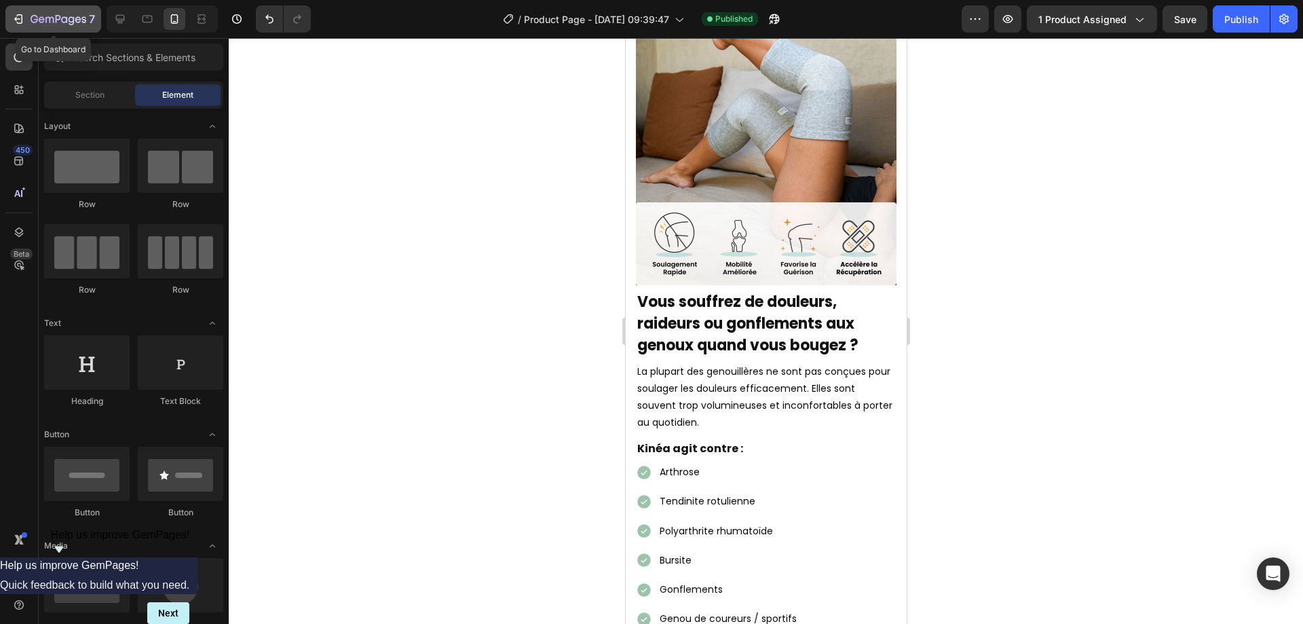
click at [12, 20] on icon "button" at bounding box center [19, 19] width 14 height 14
